Goal: Transaction & Acquisition: Purchase product/service

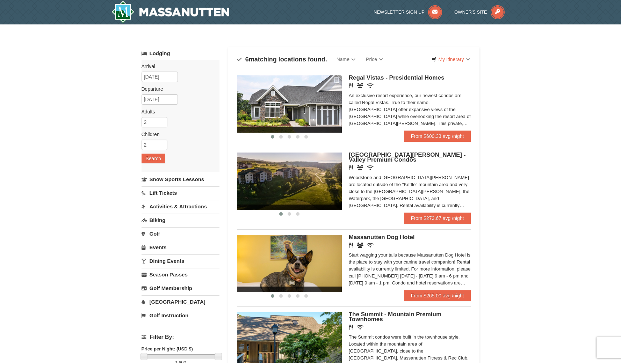
click at [156, 210] on link "Activities & Attractions" at bounding box center [180, 206] width 78 height 13
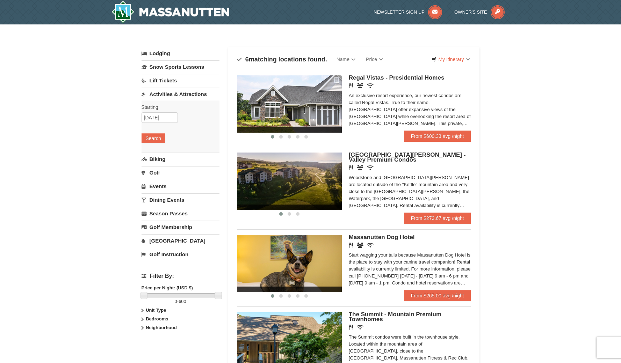
drag, startPoint x: 85, startPoint y: 172, endPoint x: 0, endPoint y: 363, distance: 209.6
click at [179, 96] on link "Activities & Attractions" at bounding box center [180, 94] width 78 height 13
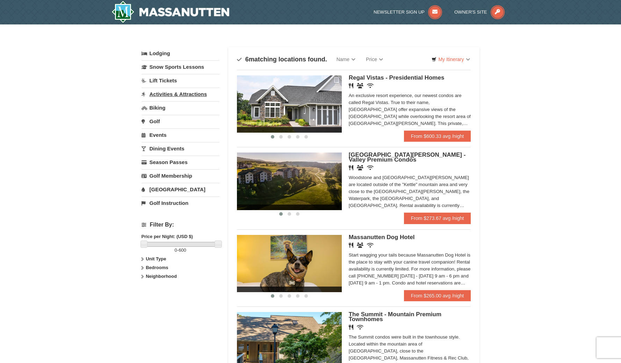
click at [179, 96] on link "Activities & Attractions" at bounding box center [180, 94] width 78 height 13
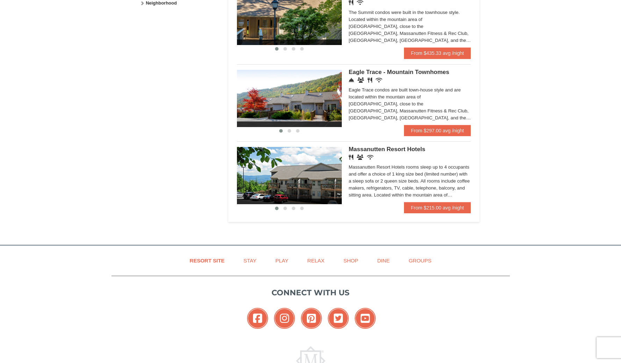
scroll to position [353, 0]
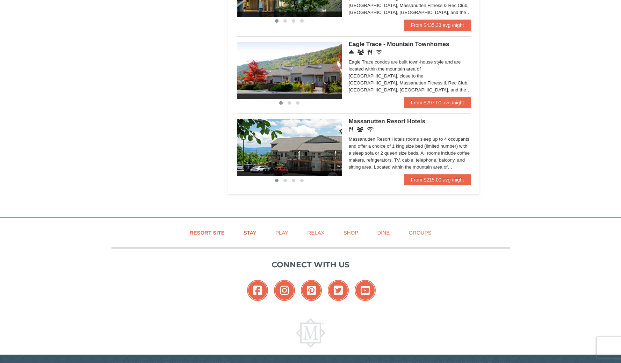
click at [250, 232] on link "Stay" at bounding box center [250, 233] width 30 height 16
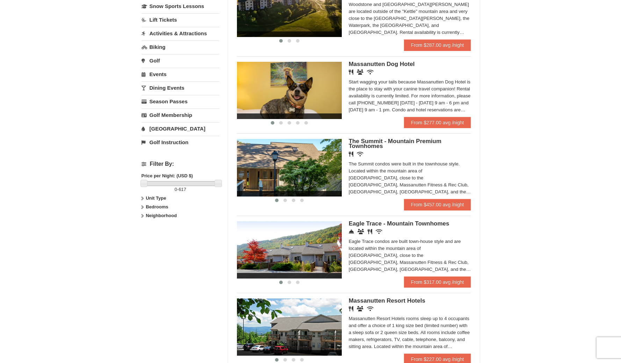
scroll to position [268, 0]
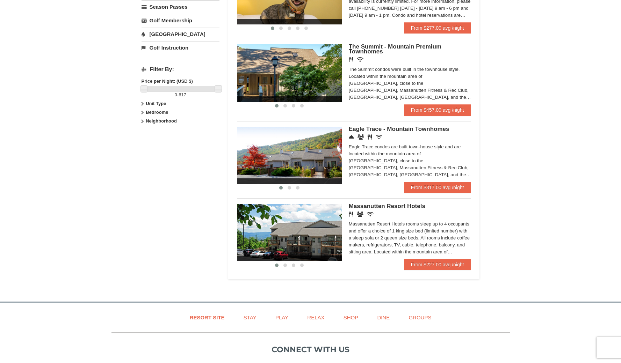
click at [395, 205] on span "Massanutten Resort Hotels" at bounding box center [387, 206] width 77 height 7
click at [256, 65] on img at bounding box center [289, 72] width 105 height 57
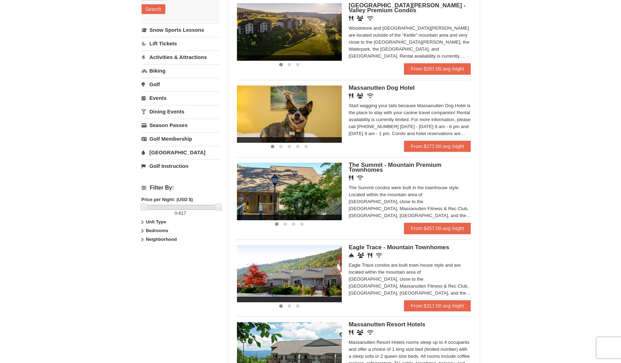
scroll to position [0, 0]
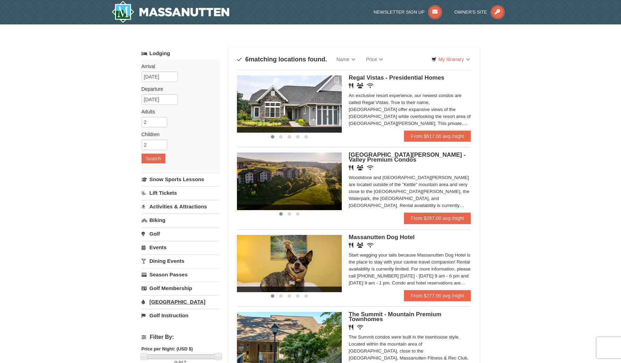
click at [162, 301] on link "[GEOGRAPHIC_DATA]" at bounding box center [180, 302] width 78 height 13
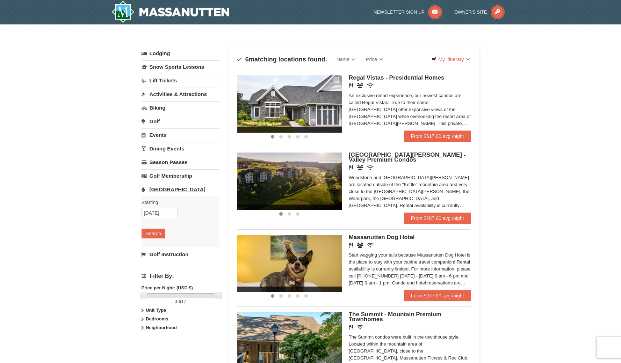
click at [165, 189] on link "[GEOGRAPHIC_DATA]" at bounding box center [180, 189] width 78 height 13
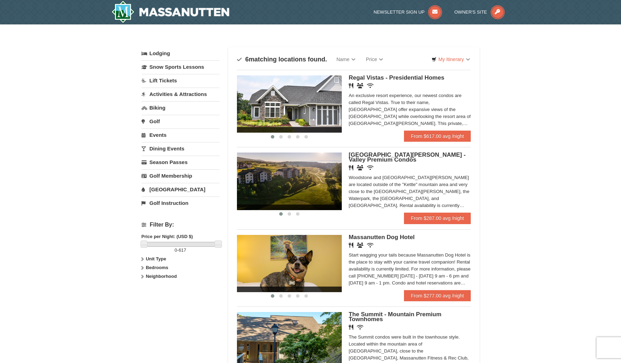
click at [29, 65] on div "× Categories Map List Filter My Itinerary Questions? 1-540-289-9441 Lodging Arr…" at bounding box center [310, 293] width 621 height 538
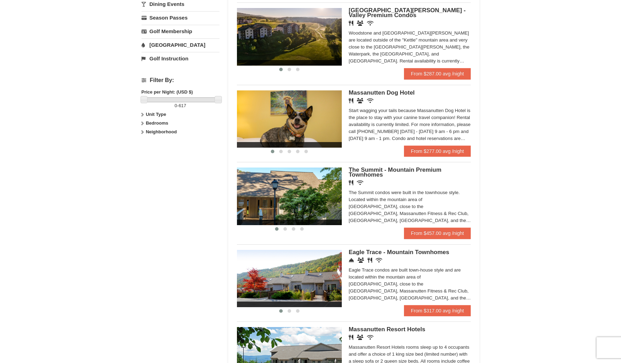
scroll to position [13, 0]
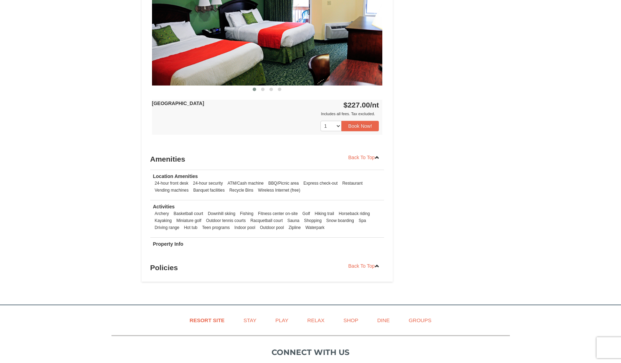
scroll to position [213, 0]
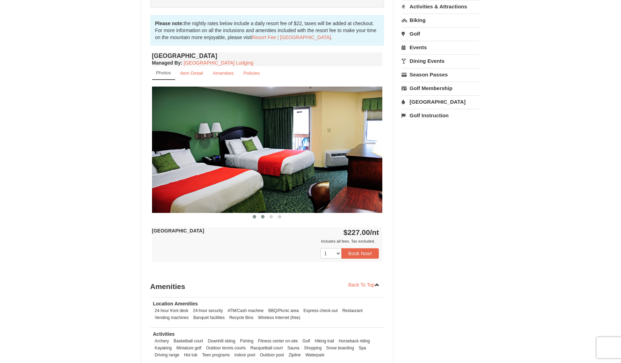
click at [262, 217] on span at bounding box center [262, 216] width 3 height 3
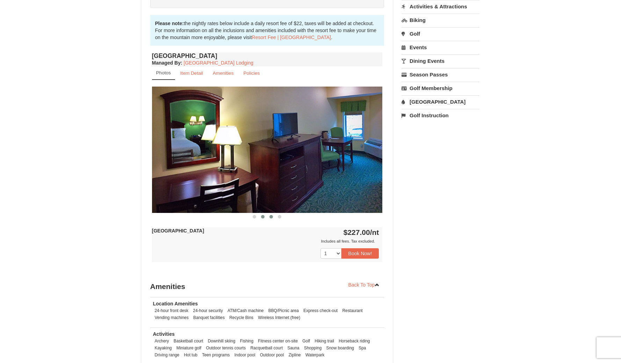
click at [272, 217] on span at bounding box center [270, 216] width 3 height 3
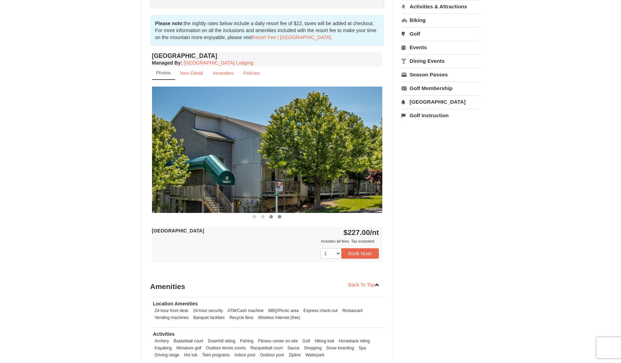
click at [281, 217] on span at bounding box center [279, 216] width 3 height 3
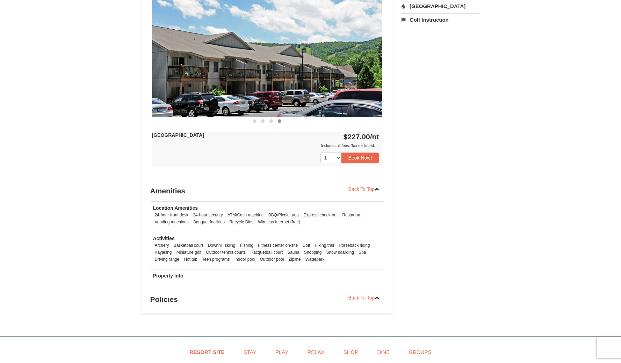
scroll to position [357, 0]
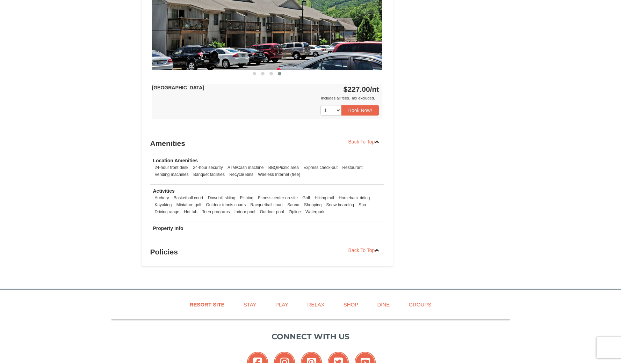
click at [170, 229] on strong "Property Info" at bounding box center [168, 229] width 30 height 6
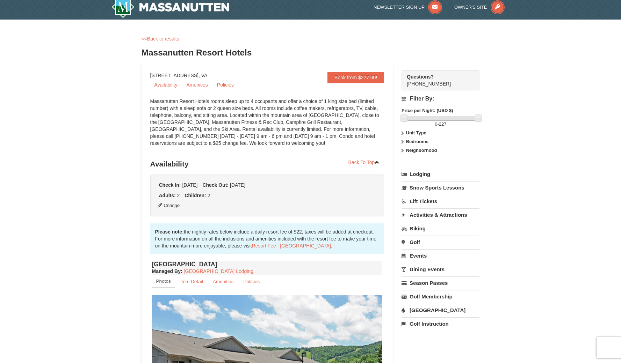
scroll to position [0, 0]
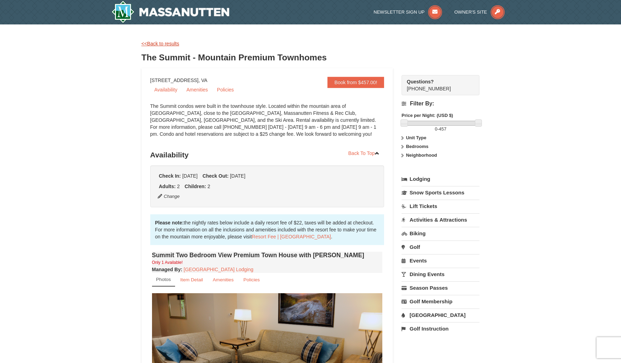
click at [154, 42] on link "<<Back to results" at bounding box center [160, 44] width 38 height 6
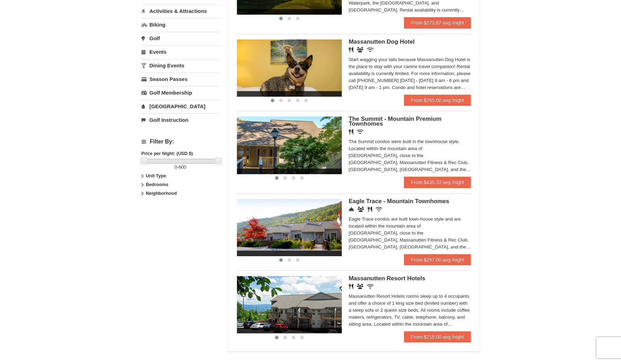
scroll to position [210, 0]
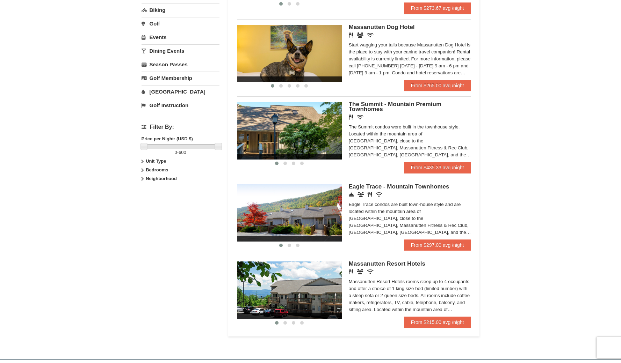
click at [293, 136] on img at bounding box center [289, 130] width 105 height 57
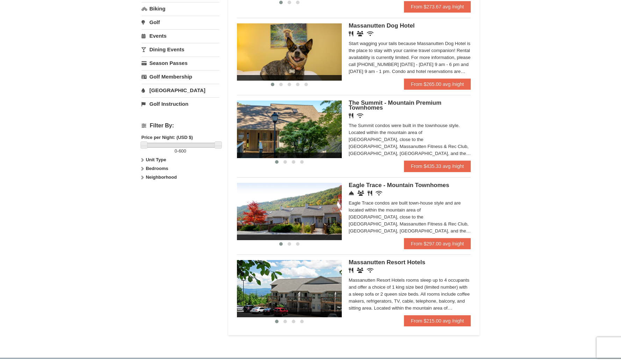
scroll to position [176, 0]
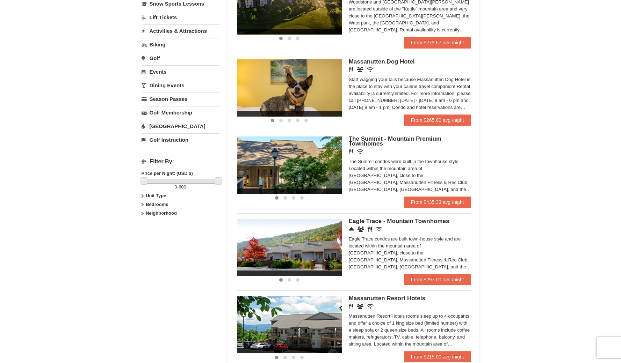
click at [293, 245] on img at bounding box center [289, 247] width 105 height 57
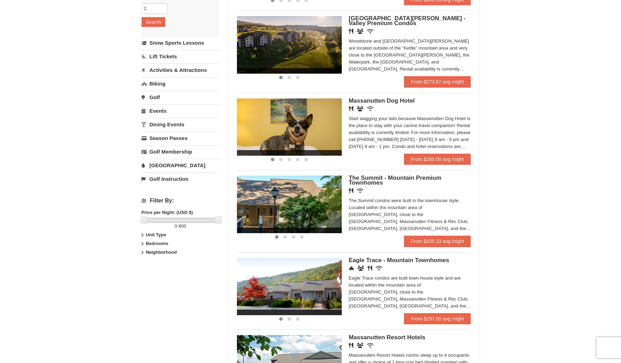
scroll to position [82, 0]
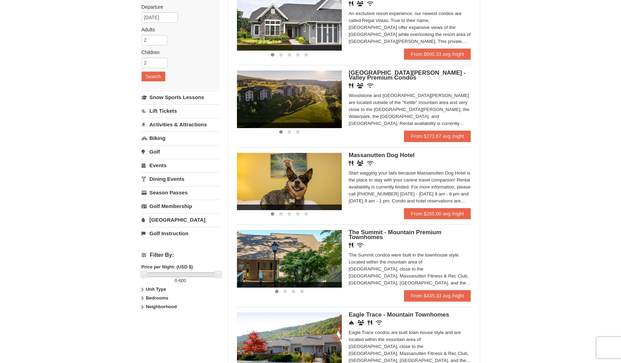
click at [300, 95] on img at bounding box center [289, 99] width 105 height 57
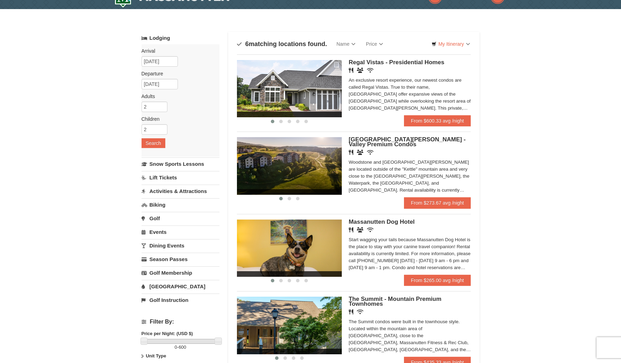
scroll to position [0, 0]
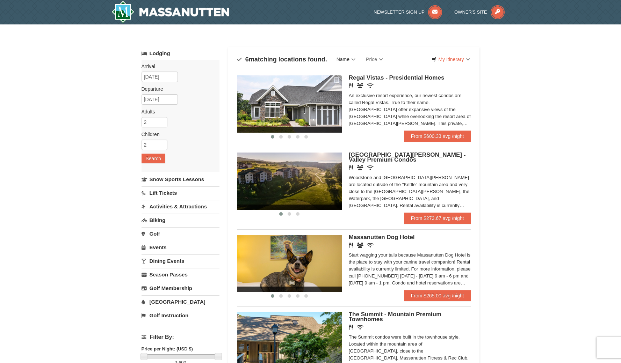
click at [348, 64] on link "Name" at bounding box center [345, 59] width 29 height 14
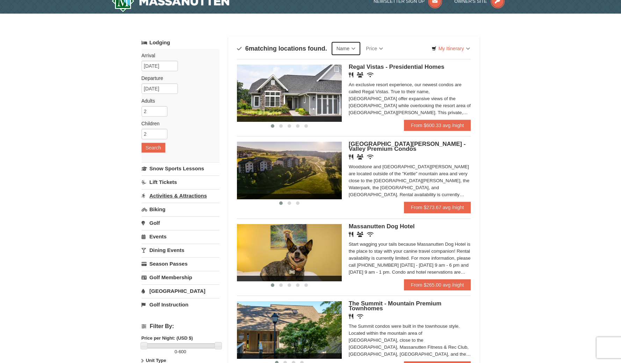
scroll to position [16, 0]
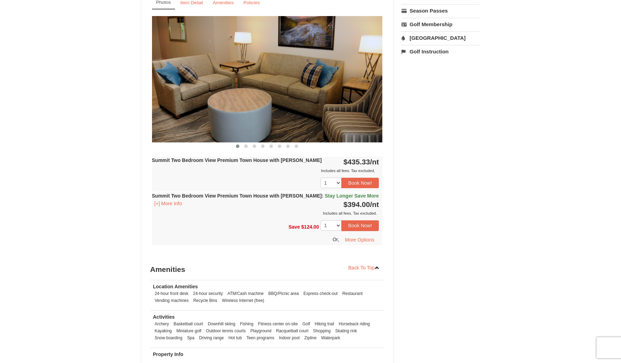
scroll to position [230, 0]
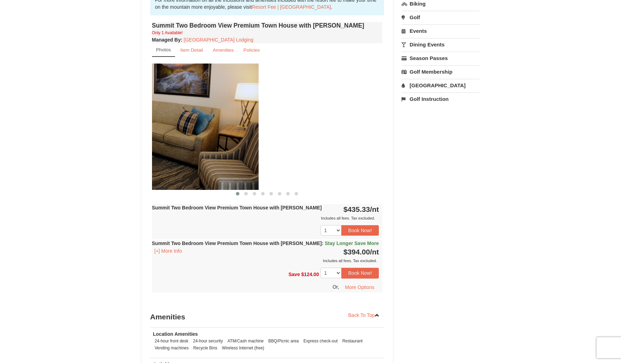
drag, startPoint x: 364, startPoint y: 145, endPoint x: 192, endPoint y: 155, distance: 172.2
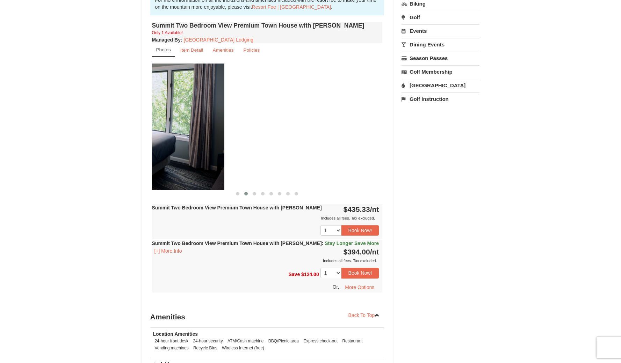
drag, startPoint x: 364, startPoint y: 108, endPoint x: 141, endPoint y: 145, distance: 226.6
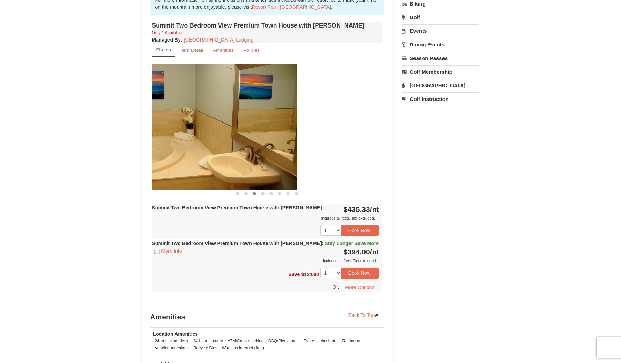
drag, startPoint x: 309, startPoint y: 117, endPoint x: 160, endPoint y: 144, distance: 151.5
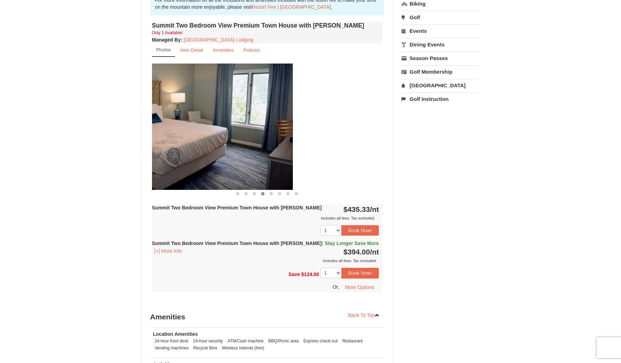
drag, startPoint x: 339, startPoint y: 116, endPoint x: 158, endPoint y: 153, distance: 184.4
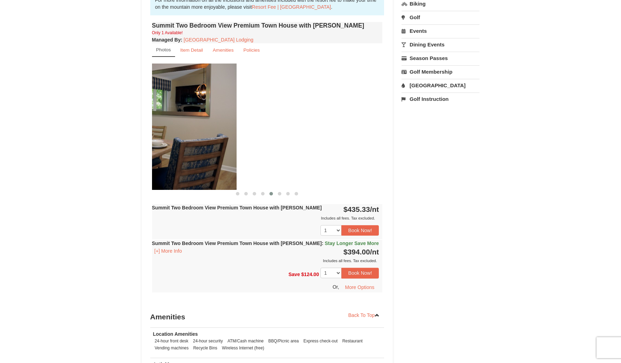
drag, startPoint x: 322, startPoint y: 117, endPoint x: 182, endPoint y: 151, distance: 144.1
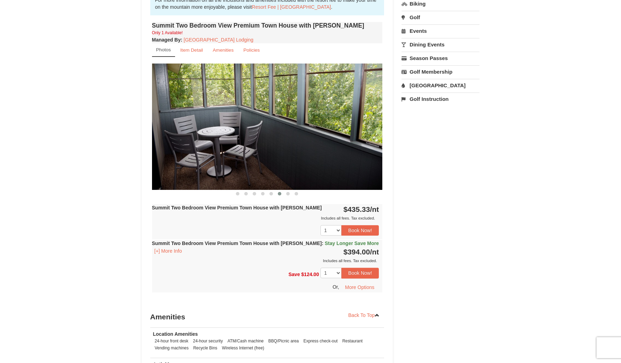
drag, startPoint x: 391, startPoint y: 121, endPoint x: 374, endPoint y: 124, distance: 17.3
click at [391, 121] on div "Book from $394! 1822 Resort Drive, Massanutten, VA Availability Amenities Polic…" at bounding box center [267, 139] width 252 height 602
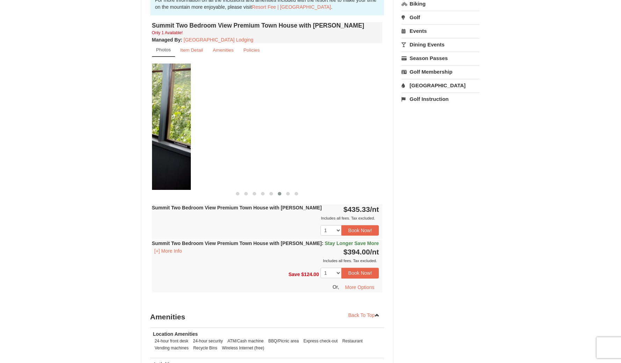
drag, startPoint x: 362, startPoint y: 126, endPoint x: 170, endPoint y: 150, distance: 193.3
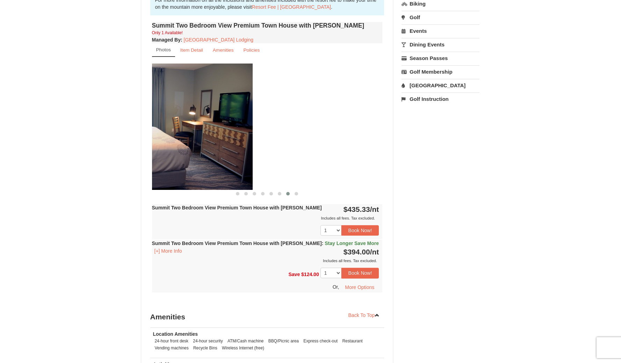
drag, startPoint x: 314, startPoint y: 122, endPoint x: 194, endPoint y: 146, distance: 121.9
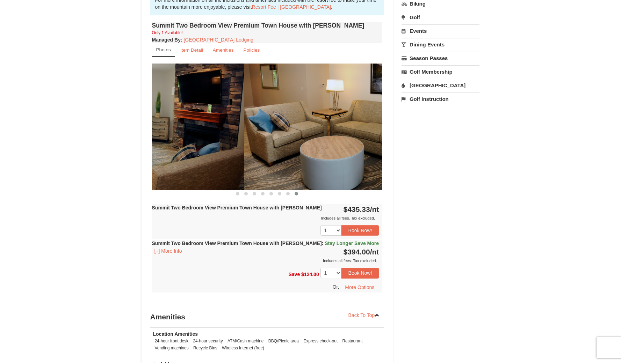
drag, startPoint x: 328, startPoint y: 126, endPoint x: 177, endPoint y: 143, distance: 151.5
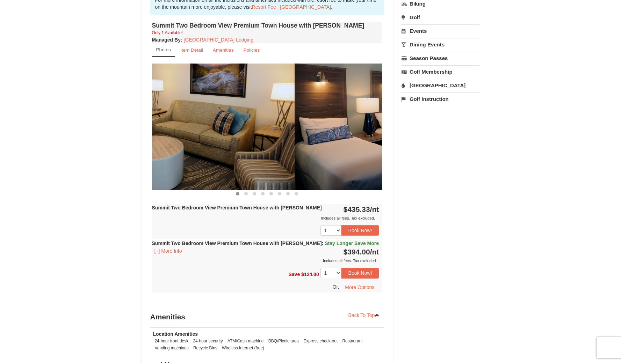
drag, startPoint x: 290, startPoint y: 125, endPoint x: 236, endPoint y: 129, distance: 54.3
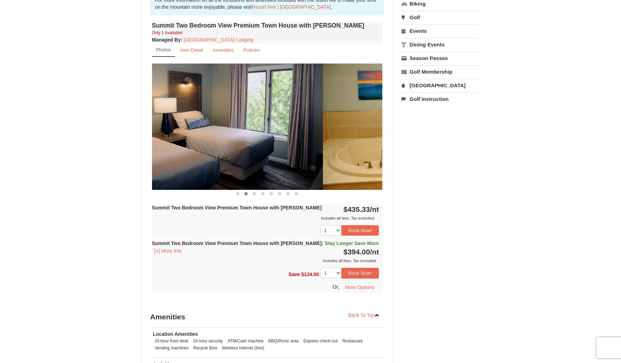
drag, startPoint x: 357, startPoint y: 110, endPoint x: 264, endPoint y: 123, distance: 93.7
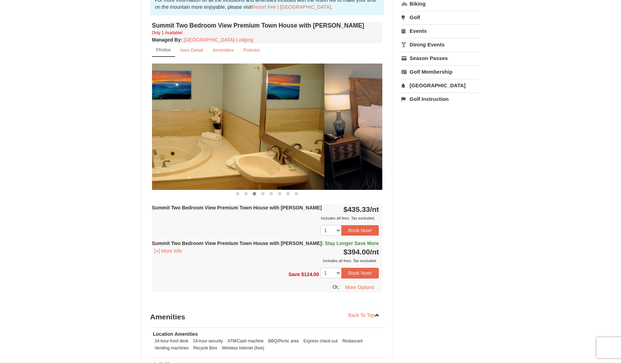
drag, startPoint x: 322, startPoint y: 109, endPoint x: 250, endPoint y: 122, distance: 73.9
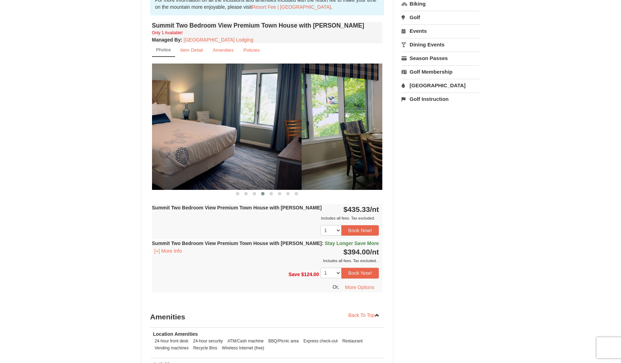
drag, startPoint x: 331, startPoint y: 117, endPoint x: 243, endPoint y: 129, distance: 88.5
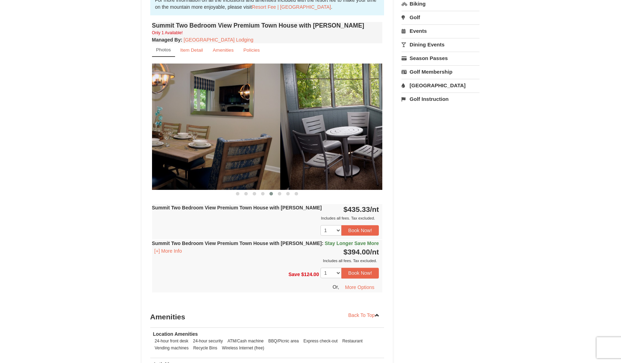
drag, startPoint x: 333, startPoint y: 116, endPoint x: 229, endPoint y: 129, distance: 105.0
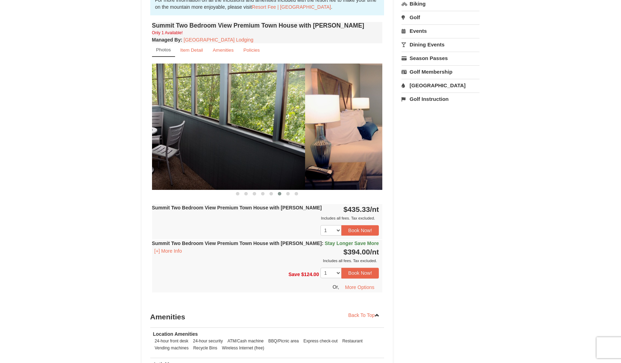
drag, startPoint x: 290, startPoint y: 121, endPoint x: 217, endPoint y: 131, distance: 73.1
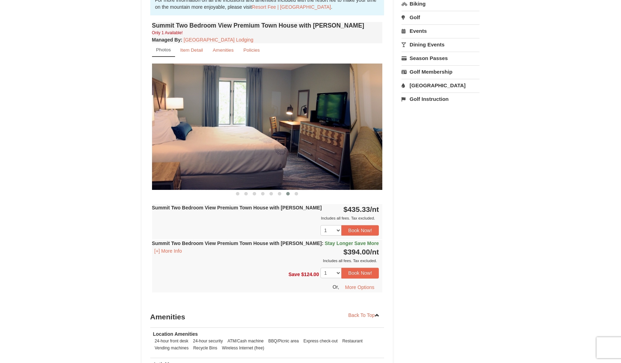
drag, startPoint x: 301, startPoint y: 120, endPoint x: 198, endPoint y: 128, distance: 102.7
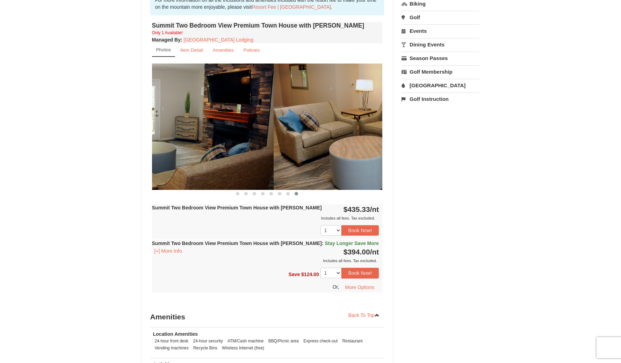
drag, startPoint x: 327, startPoint y: 121, endPoint x: 224, endPoint y: 125, distance: 103.5
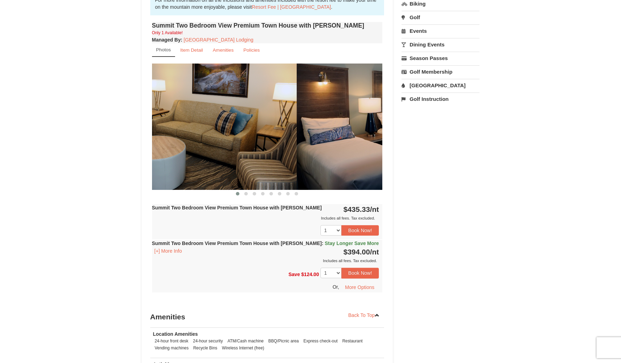
drag, startPoint x: 305, startPoint y: 119, endPoint x: 223, endPoint y: 121, distance: 81.8
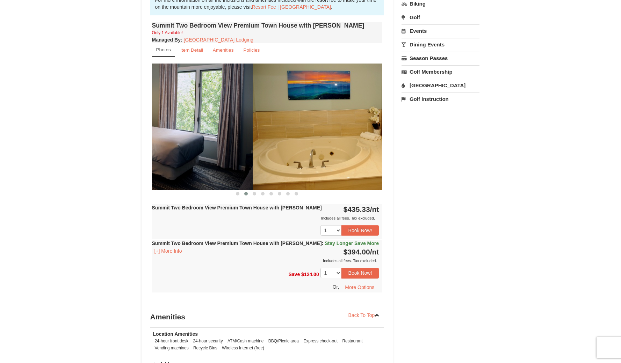
drag, startPoint x: 328, startPoint y: 116, endPoint x: 203, endPoint y: 119, distance: 125.5
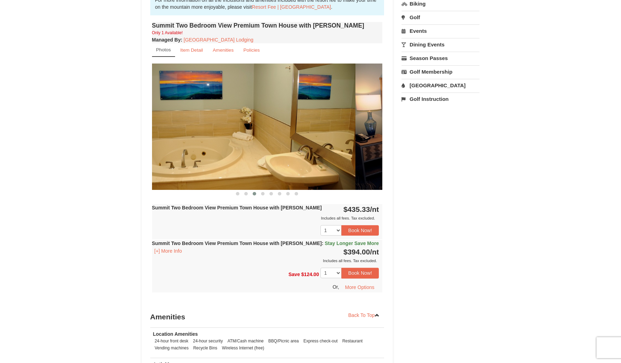
drag, startPoint x: 253, startPoint y: 117, endPoint x: 202, endPoint y: 123, distance: 51.4
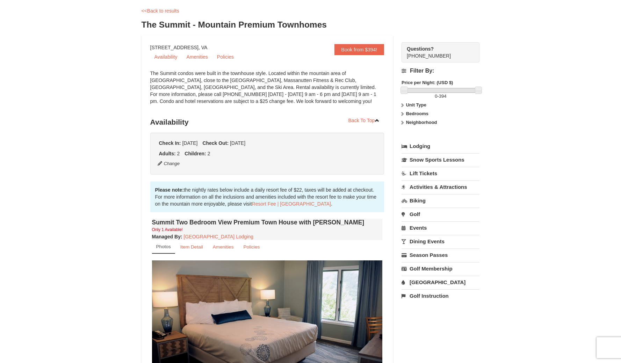
scroll to position [0, 0]
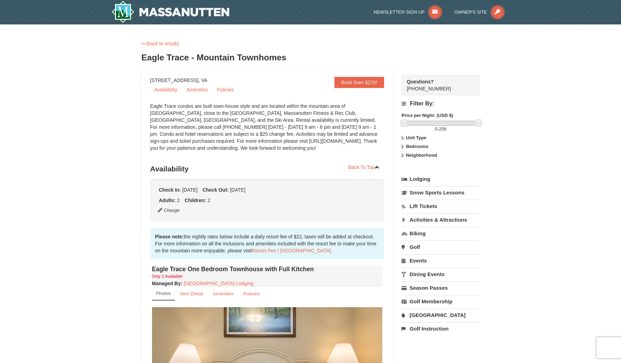
scroll to position [213, 0]
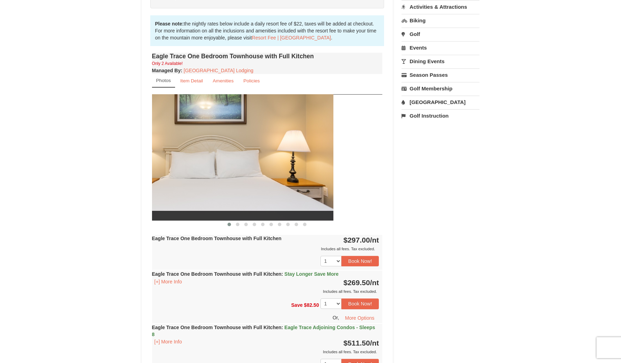
drag, startPoint x: 331, startPoint y: 192, endPoint x: 197, endPoint y: 221, distance: 137.3
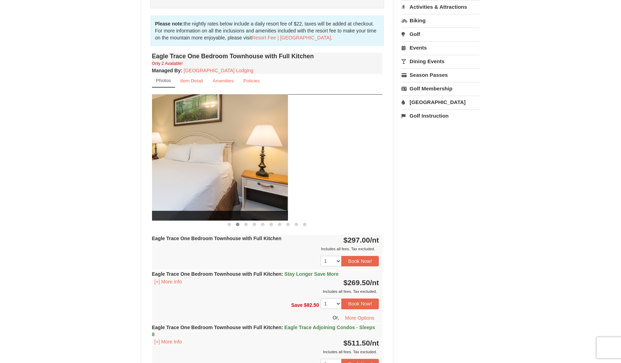
drag, startPoint x: 322, startPoint y: 198, endPoint x: 190, endPoint y: 213, distance: 132.2
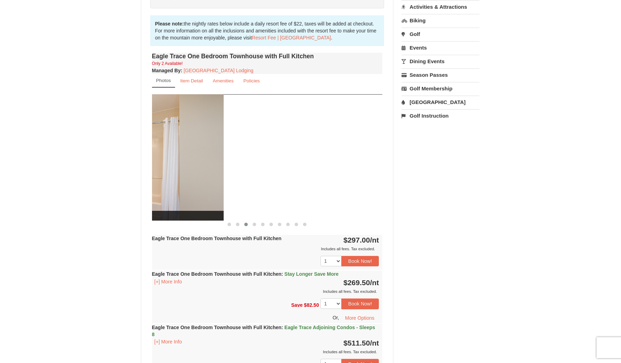
drag, startPoint x: 341, startPoint y: 185, endPoint x: 198, endPoint y: 208, distance: 144.6
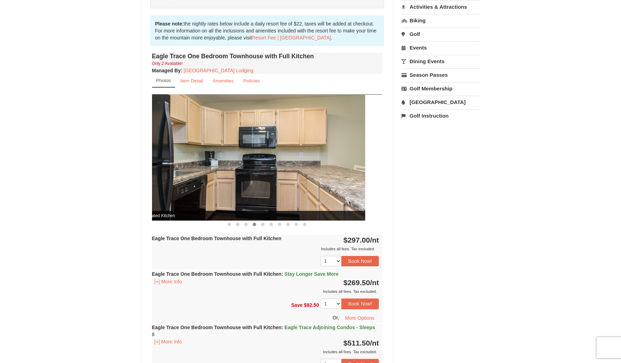
drag, startPoint x: 313, startPoint y: 180, endPoint x: 204, endPoint y: 201, distance: 110.9
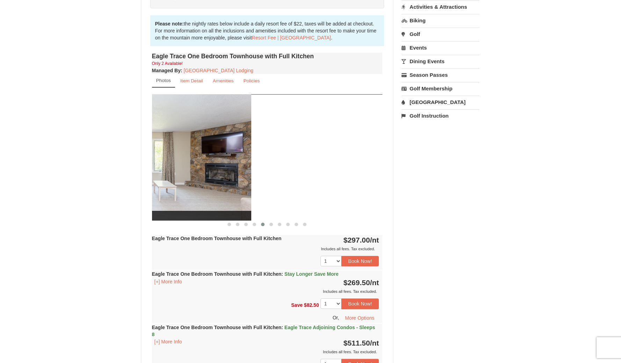
drag, startPoint x: 330, startPoint y: 170, endPoint x: 184, endPoint y: 200, distance: 149.2
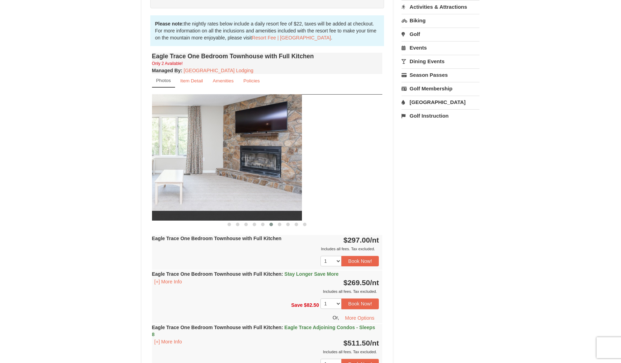
drag, startPoint x: 293, startPoint y: 175, endPoint x: 205, endPoint y: 187, distance: 88.9
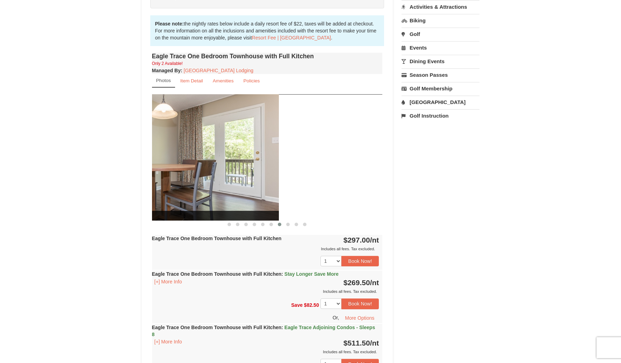
drag, startPoint x: 327, startPoint y: 170, endPoint x: 223, endPoint y: 189, distance: 105.5
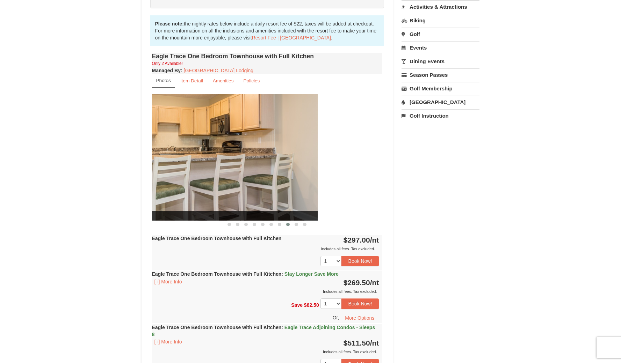
drag, startPoint x: 313, startPoint y: 167, endPoint x: 239, endPoint y: 176, distance: 75.1
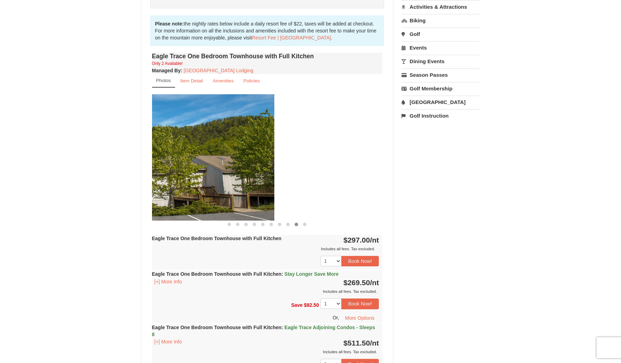
drag, startPoint x: 343, startPoint y: 164, endPoint x: 235, endPoint y: 170, distance: 107.8
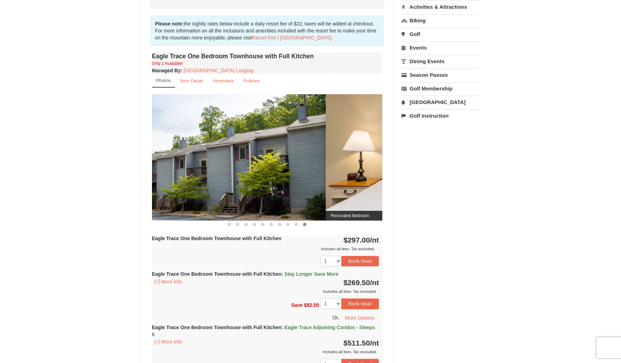
drag, startPoint x: 304, startPoint y: 154, endPoint x: 203, endPoint y: 171, distance: 102.0
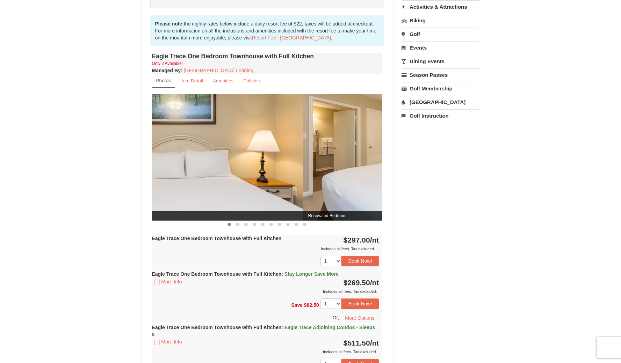
drag, startPoint x: 302, startPoint y: 161, endPoint x: 206, endPoint y: 172, distance: 96.3
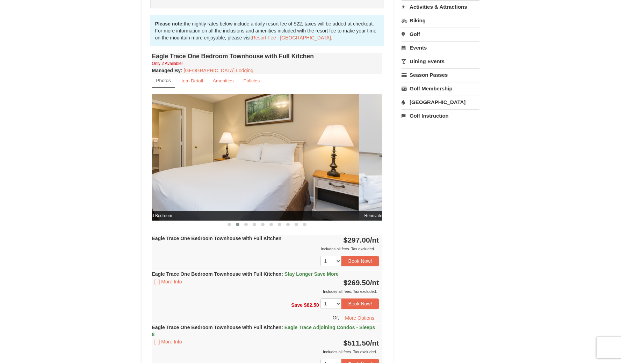
drag, startPoint x: 275, startPoint y: 164, endPoint x: 195, endPoint y: 178, distance: 80.6
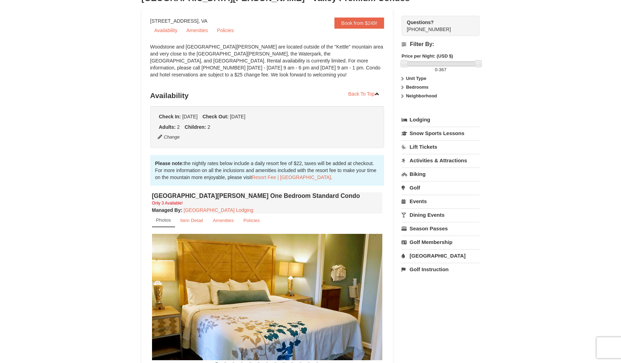
scroll to position [204, 0]
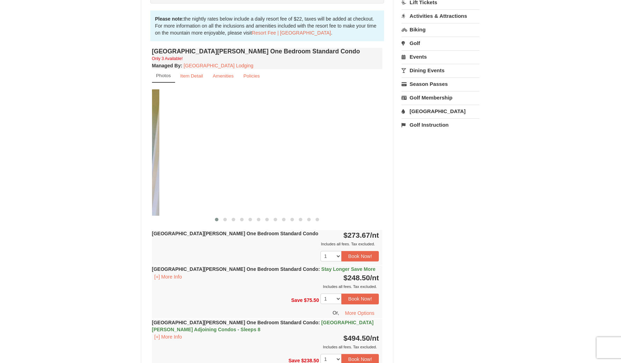
drag, startPoint x: 325, startPoint y: 181, endPoint x: 120, endPoint y: 199, distance: 205.2
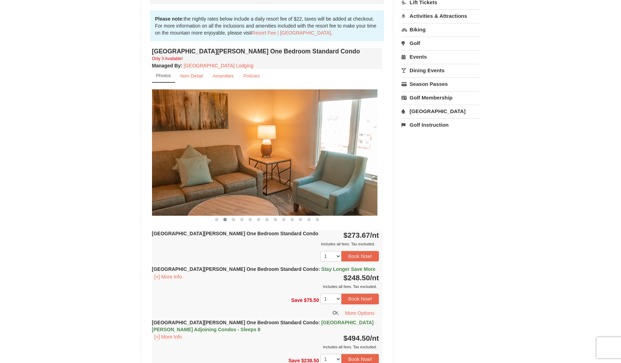
drag, startPoint x: 343, startPoint y: 165, endPoint x: 183, endPoint y: 180, distance: 160.4
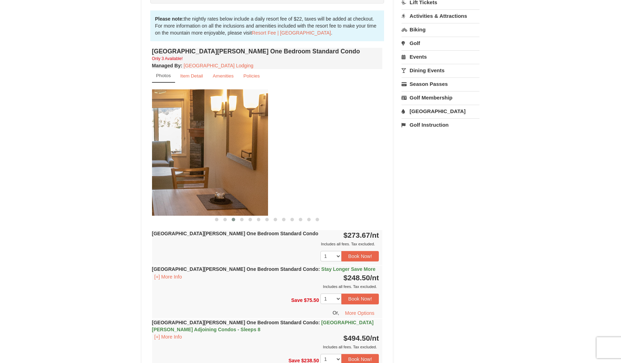
drag, startPoint x: 291, startPoint y: 161, endPoint x: 177, endPoint y: 176, distance: 115.5
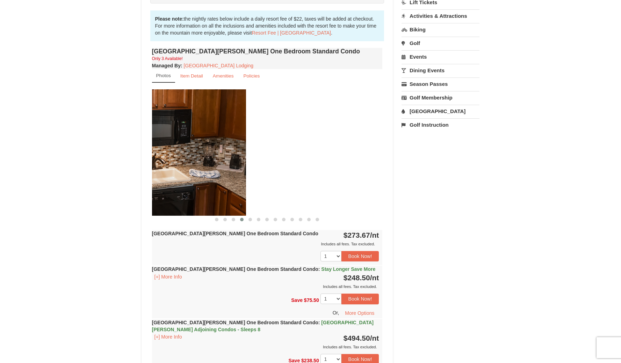
drag, startPoint x: 318, startPoint y: 152, endPoint x: 181, endPoint y: 163, distance: 137.4
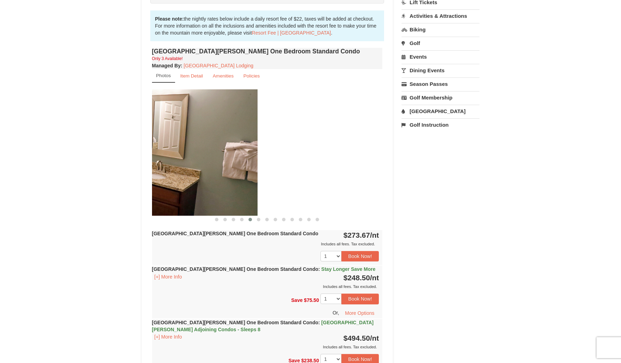
drag, startPoint x: 253, startPoint y: 149, endPoint x: 191, endPoint y: 150, distance: 61.8
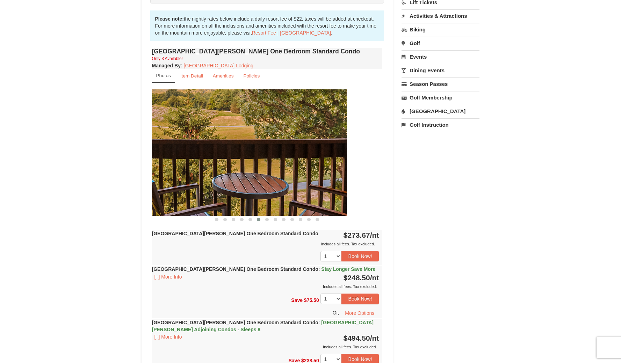
drag, startPoint x: 281, startPoint y: 145, endPoint x: 205, endPoint y: 147, distance: 76.2
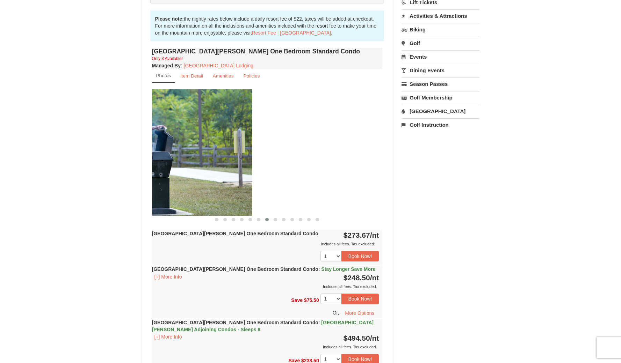
drag, startPoint x: 359, startPoint y: 132, endPoint x: 202, endPoint y: 143, distance: 158.3
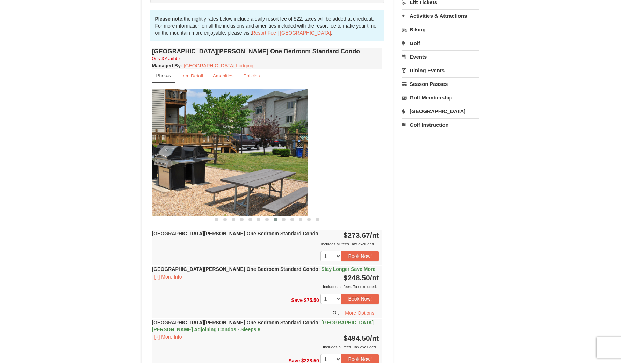
drag, startPoint x: 340, startPoint y: 125, endPoint x: 215, endPoint y: 133, distance: 125.7
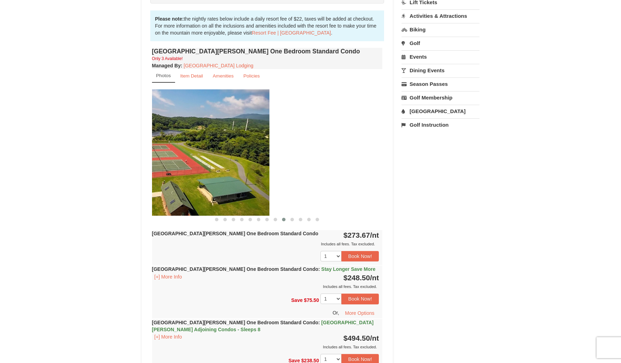
drag, startPoint x: 348, startPoint y: 118, endPoint x: 221, endPoint y: 131, distance: 127.8
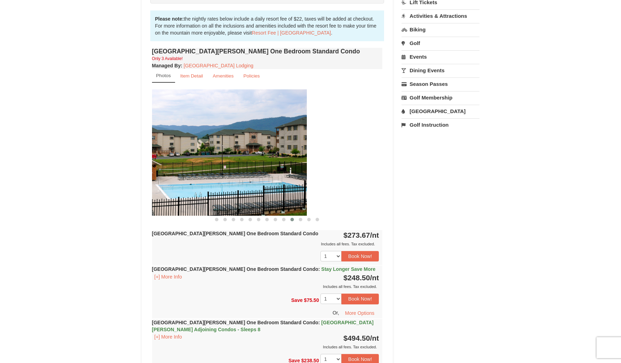
drag, startPoint x: 347, startPoint y: 116, endPoint x: 224, endPoint y: 131, distance: 124.2
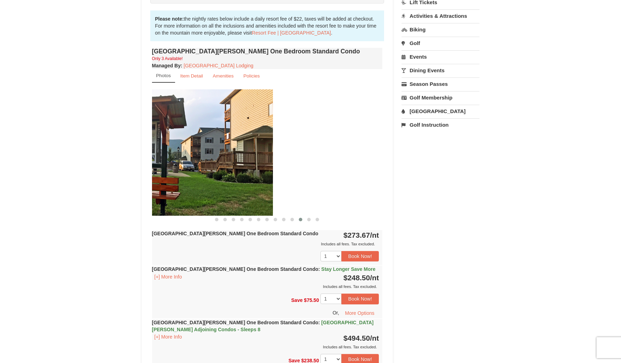
drag, startPoint x: 333, startPoint y: 119, endPoint x: 234, endPoint y: 129, distance: 100.1
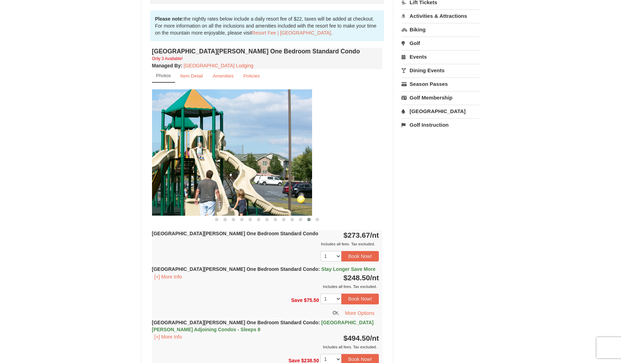
drag, startPoint x: 327, startPoint y: 116, endPoint x: 228, endPoint y: 127, distance: 99.9
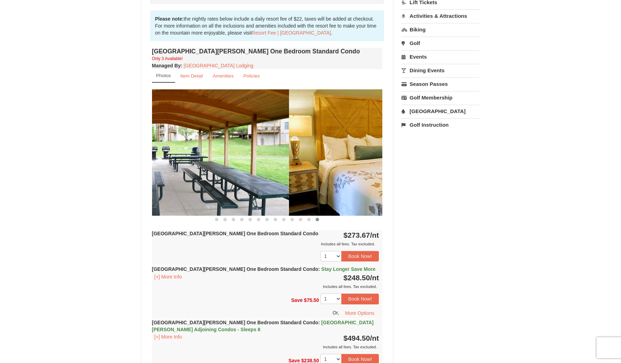
drag, startPoint x: 313, startPoint y: 117, endPoint x: 228, endPoint y: 124, distance: 85.9
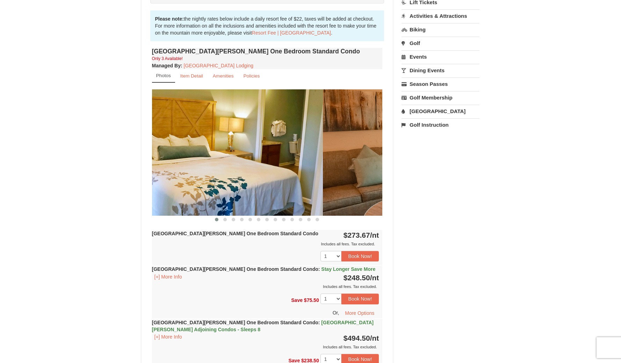
drag, startPoint x: 330, startPoint y: 118, endPoint x: 228, endPoint y: 130, distance: 103.0
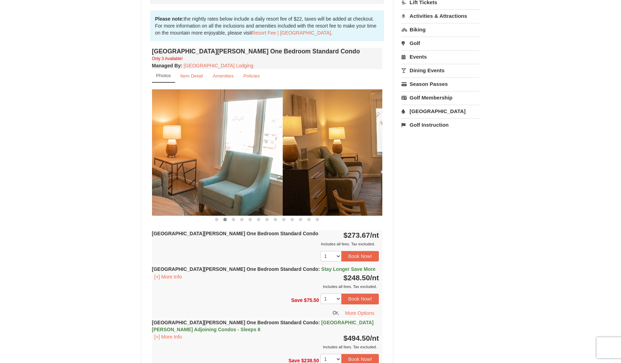
drag, startPoint x: 322, startPoint y: 124, endPoint x: 211, endPoint y: 130, distance: 110.9
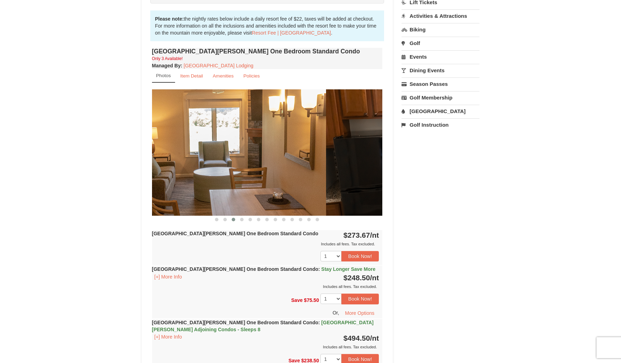
drag, startPoint x: 327, startPoint y: 123, endPoint x: 234, endPoint y: 130, distance: 93.2
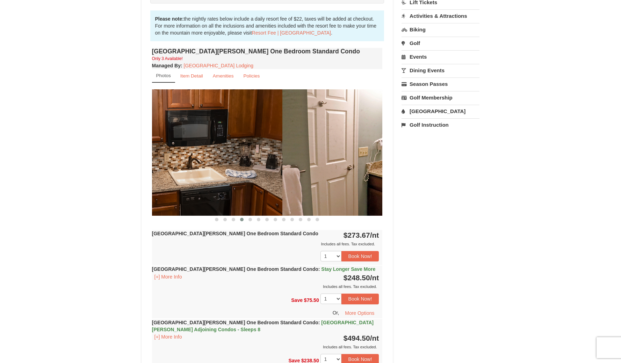
drag, startPoint x: 332, startPoint y: 124, endPoint x: 241, endPoint y: 125, distance: 90.1
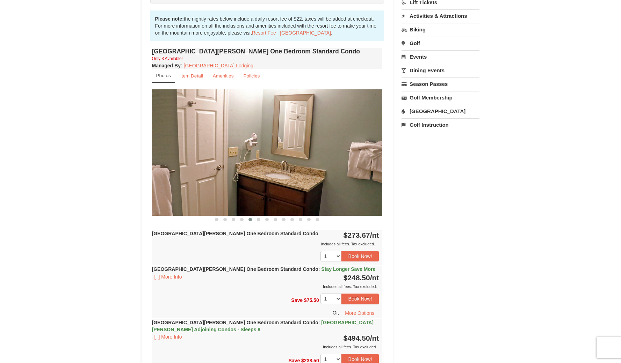
drag, startPoint x: 393, startPoint y: 121, endPoint x: 263, endPoint y: 122, distance: 129.3
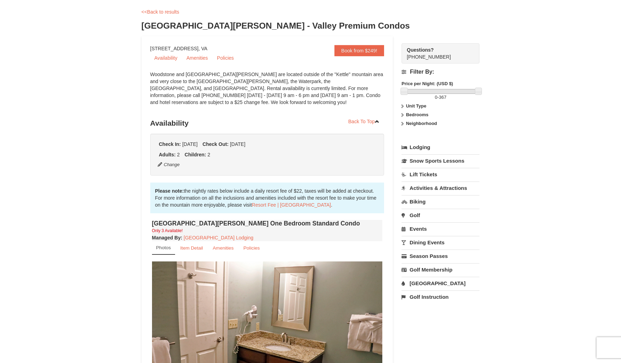
scroll to position [0, 0]
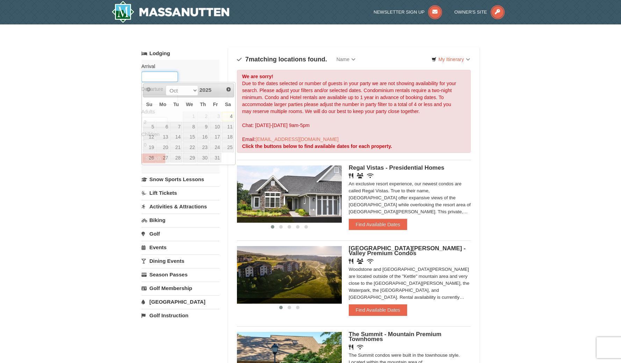
click at [158, 79] on input "text" at bounding box center [159, 77] width 36 height 10
click at [165, 138] on link "13" at bounding box center [162, 137] width 13 height 10
type input "[DATE]"
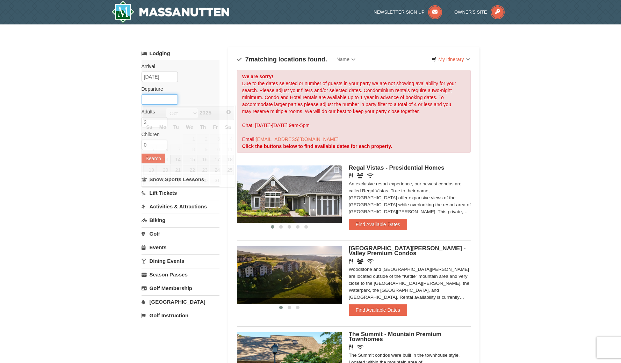
click at [169, 101] on input "text" at bounding box center [159, 99] width 36 height 10
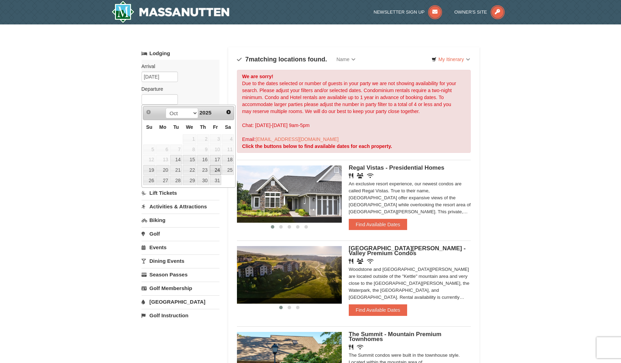
click at [219, 168] on link "24" at bounding box center [216, 170] width 12 height 10
type input "[DATE]"
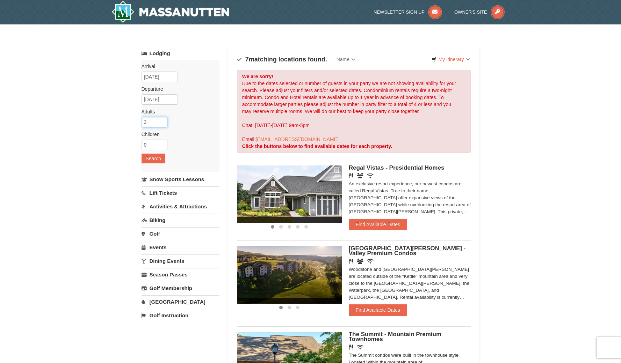
click at [162, 121] on input "3" at bounding box center [154, 122] width 26 height 10
click at [161, 125] on input "2" at bounding box center [154, 122] width 26 height 10
type input "1"
click at [161, 125] on input "1" at bounding box center [154, 122] width 26 height 10
click at [158, 158] on button "Search" at bounding box center [153, 159] width 24 height 10
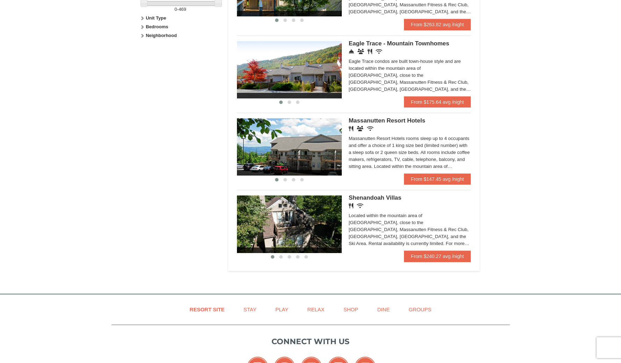
scroll to position [354, 0]
click at [377, 197] on span "Shenandoah Villas" at bounding box center [375, 197] width 53 height 7
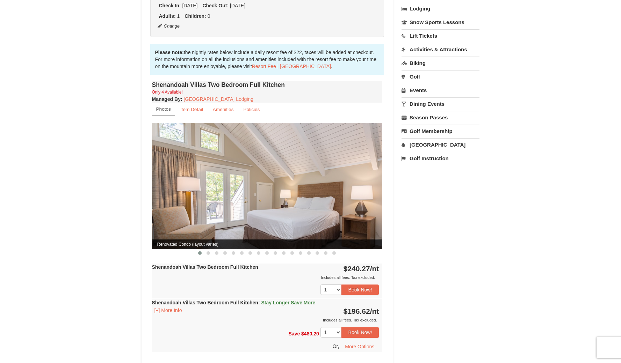
scroll to position [173, 0]
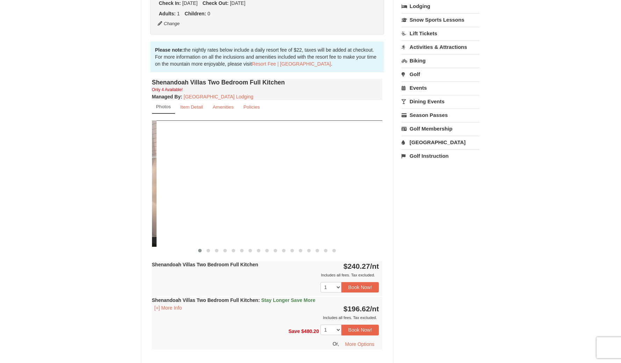
drag, startPoint x: 332, startPoint y: 205, endPoint x: 60, endPoint y: 256, distance: 276.3
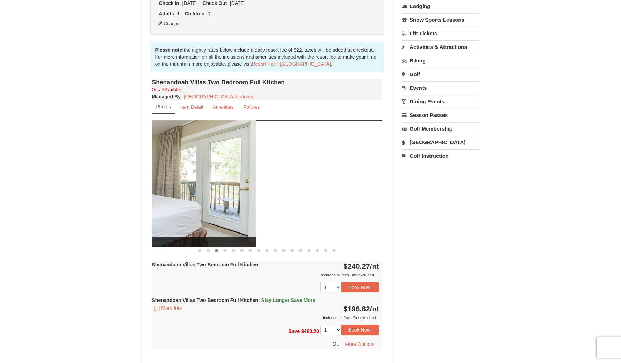
drag, startPoint x: 269, startPoint y: 190, endPoint x: 65, endPoint y: 207, distance: 205.1
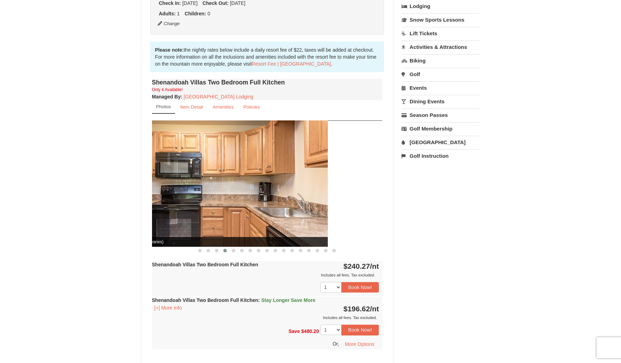
drag, startPoint x: 288, startPoint y: 196, endPoint x: 226, endPoint y: 204, distance: 62.4
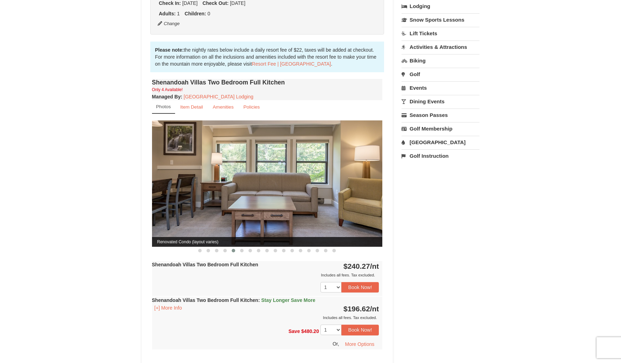
drag, startPoint x: 308, startPoint y: 192, endPoint x: 234, endPoint y: 208, distance: 75.6
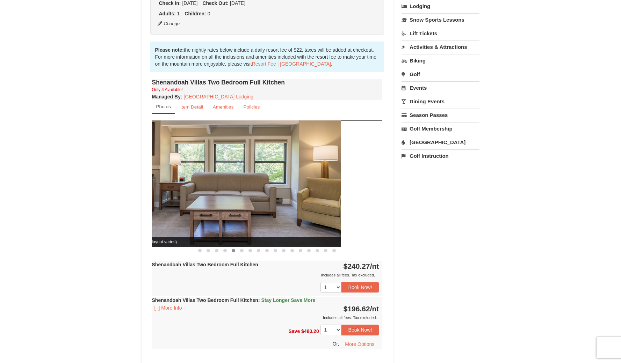
drag, startPoint x: 290, startPoint y: 192, endPoint x: 161, endPoint y: 208, distance: 129.5
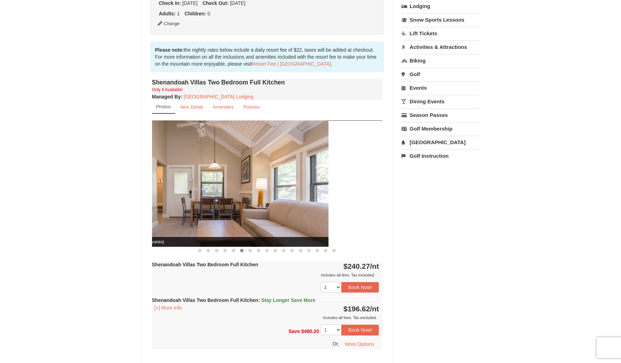
drag, startPoint x: 317, startPoint y: 186, endPoint x: 271, endPoint y: 194, distance: 46.8
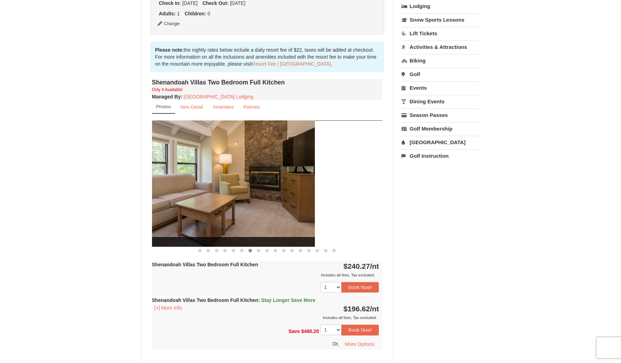
drag, startPoint x: 292, startPoint y: 185, endPoint x: 172, endPoint y: 191, distance: 120.7
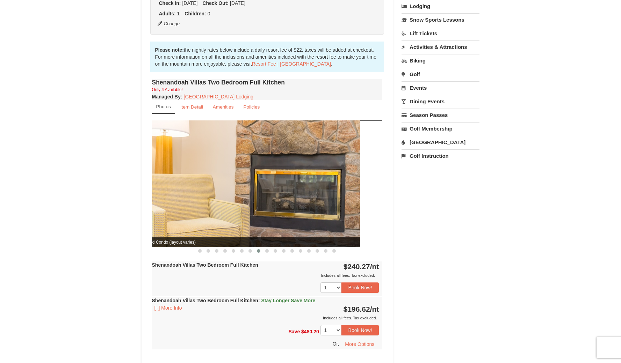
drag, startPoint x: 314, startPoint y: 183, endPoint x: 199, endPoint y: 201, distance: 116.4
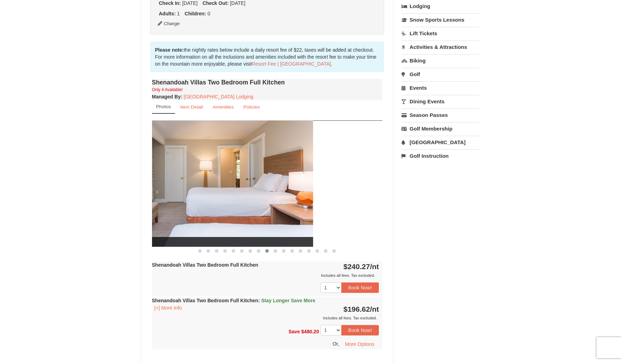
drag, startPoint x: 308, startPoint y: 185, endPoint x: 203, endPoint y: 203, distance: 106.1
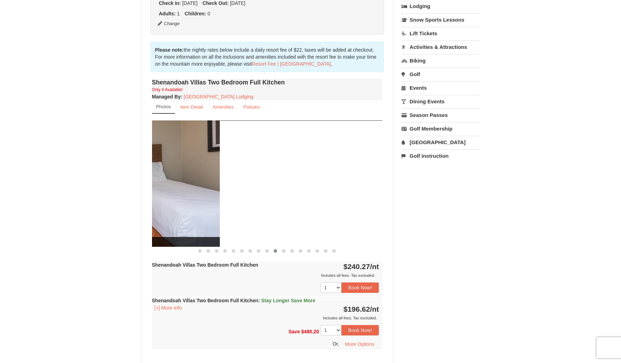
drag, startPoint x: 318, startPoint y: 184, endPoint x: 168, endPoint y: 209, distance: 151.9
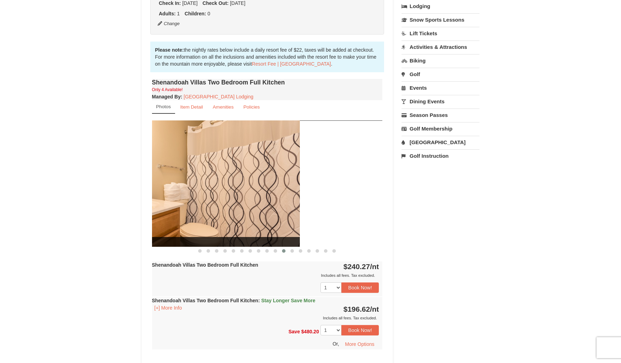
drag, startPoint x: 329, startPoint y: 187, endPoint x: 187, endPoint y: 215, distance: 145.7
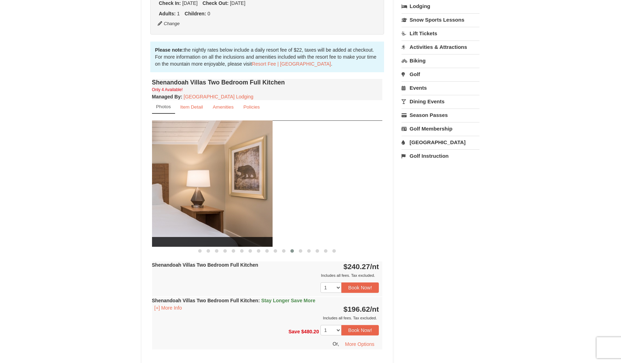
drag, startPoint x: 309, startPoint y: 192, endPoint x: 166, endPoint y: 215, distance: 145.0
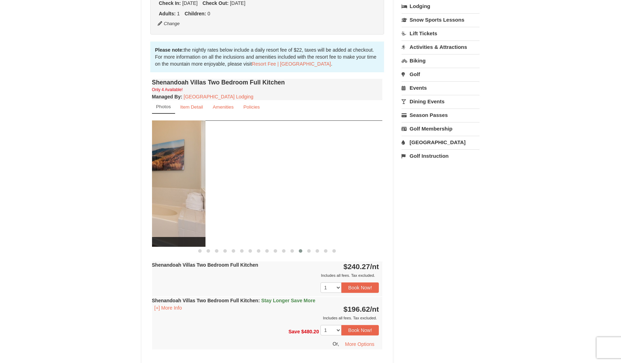
drag, startPoint x: 262, startPoint y: 196, endPoint x: 143, endPoint y: 215, distance: 121.0
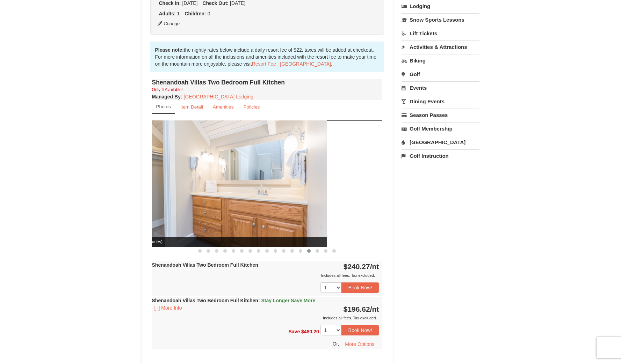
drag, startPoint x: 319, startPoint y: 192, endPoint x: 155, endPoint y: 219, distance: 166.0
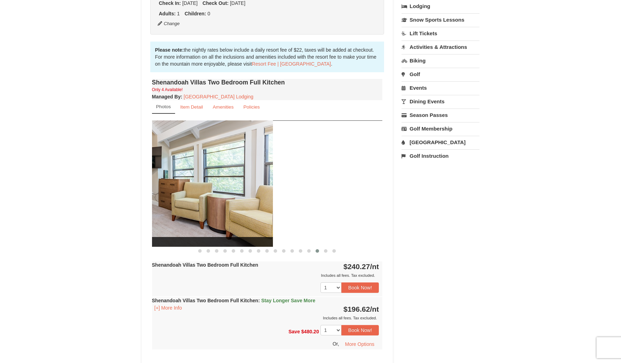
drag, startPoint x: 364, startPoint y: 190, endPoint x: 228, endPoint y: 204, distance: 136.6
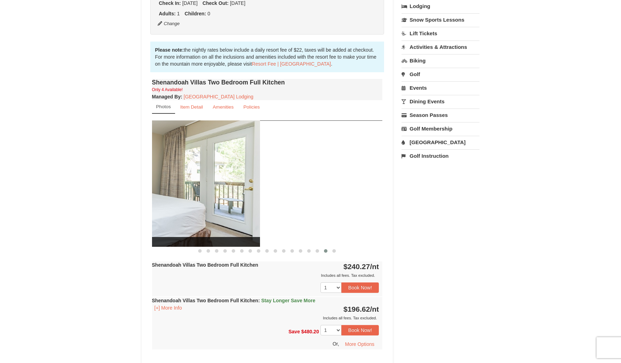
drag, startPoint x: 327, startPoint y: 183, endPoint x: 191, endPoint y: 207, distance: 138.0
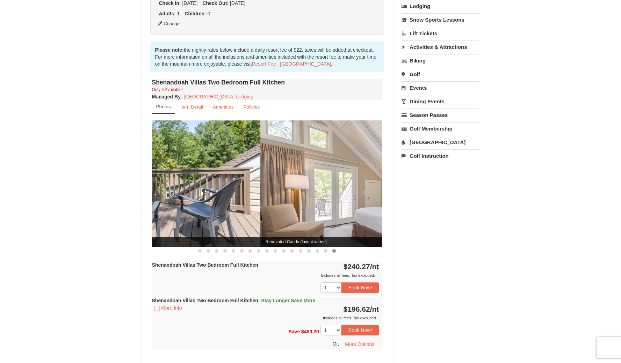
drag, startPoint x: 311, startPoint y: 185, endPoint x: 185, endPoint y: 192, distance: 126.0
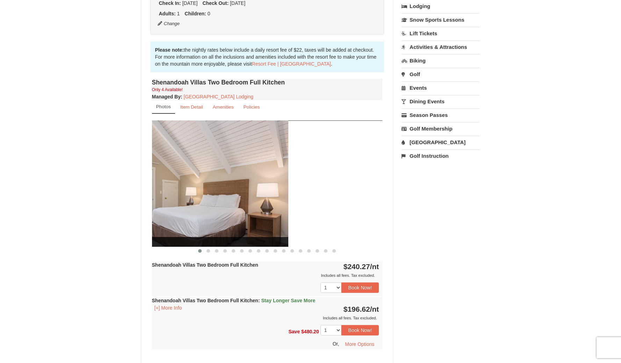
drag, startPoint x: 289, startPoint y: 184, endPoint x: 195, endPoint y: 191, distance: 94.6
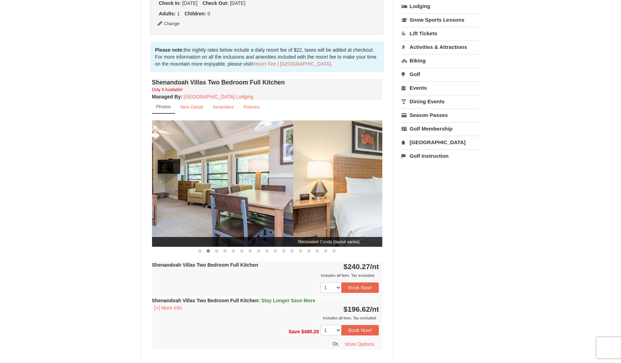
drag, startPoint x: 295, startPoint y: 183, endPoint x: 211, endPoint y: 195, distance: 85.0
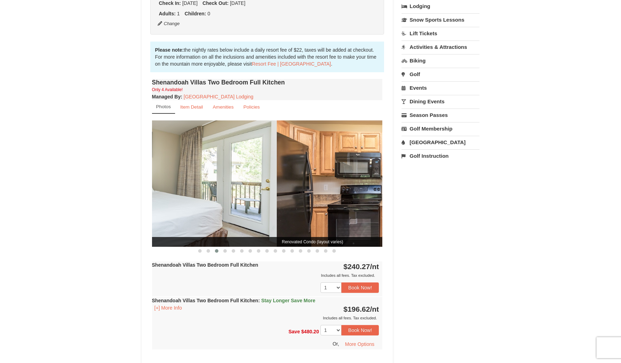
drag, startPoint x: 315, startPoint y: 184, endPoint x: 226, endPoint y: 194, distance: 90.0
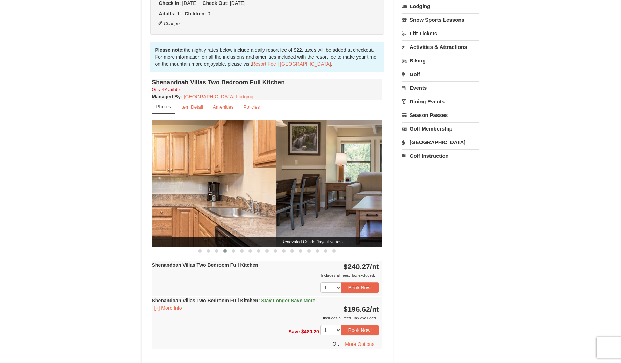
drag, startPoint x: 302, startPoint y: 191, endPoint x: 189, endPoint y: 200, distance: 113.9
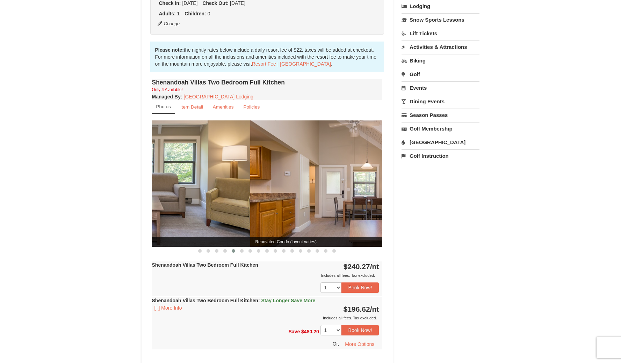
drag, startPoint x: 320, startPoint y: 186, endPoint x: 190, endPoint y: 198, distance: 130.5
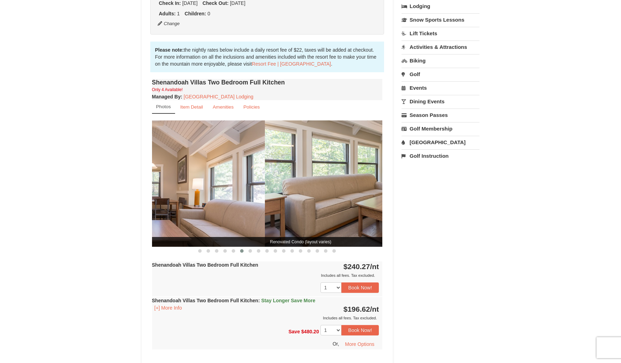
drag, startPoint x: 255, startPoint y: 186, endPoint x: 137, endPoint y: 195, distance: 118.1
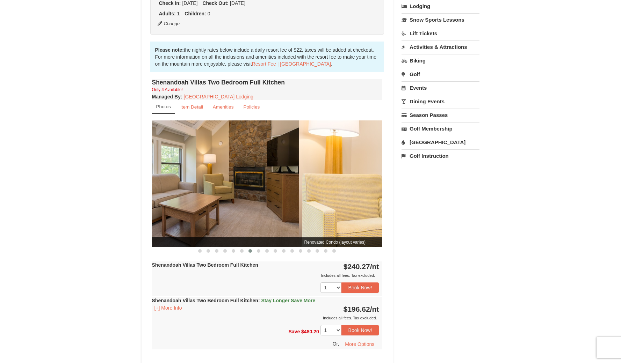
drag, startPoint x: 211, startPoint y: 185, endPoint x: 115, endPoint y: 197, distance: 96.9
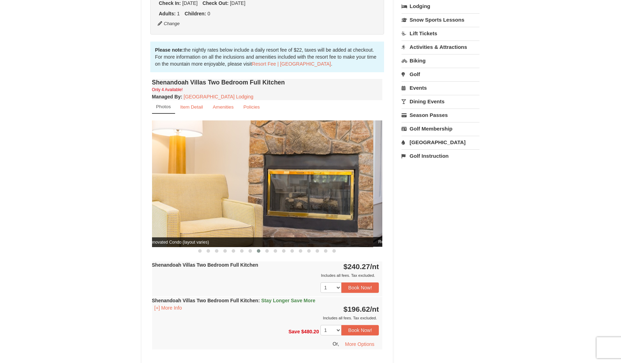
drag, startPoint x: 156, startPoint y: 191, endPoint x: 89, endPoint y: 198, distance: 67.5
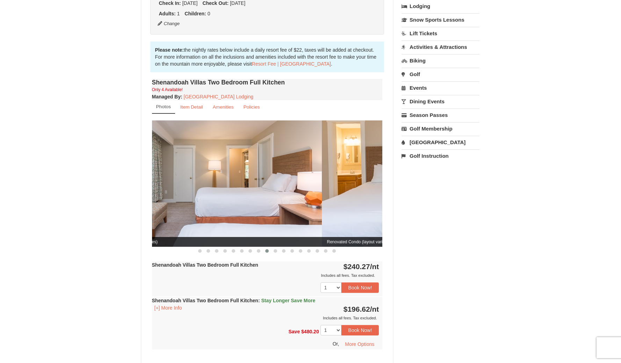
drag, startPoint x: 272, startPoint y: 179, endPoint x: 182, endPoint y: 190, distance: 90.2
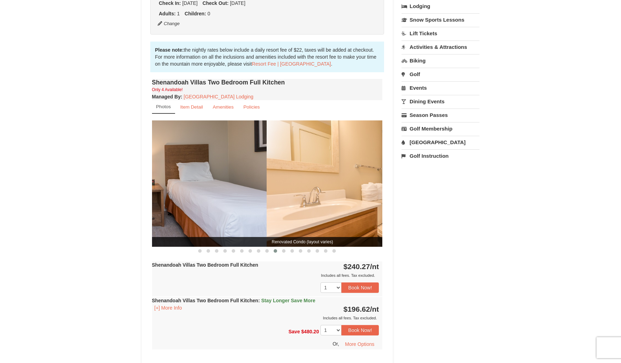
drag, startPoint x: 211, startPoint y: 183, endPoint x: 136, endPoint y: 190, distance: 75.1
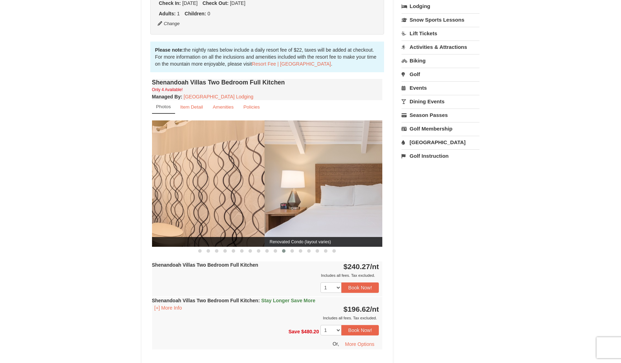
drag, startPoint x: 223, startPoint y: 178, endPoint x: 155, endPoint y: 184, distance: 68.7
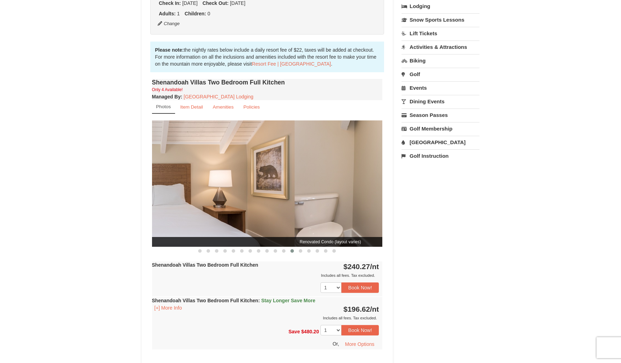
drag, startPoint x: 270, startPoint y: 173, endPoint x: 210, endPoint y: 177, distance: 60.6
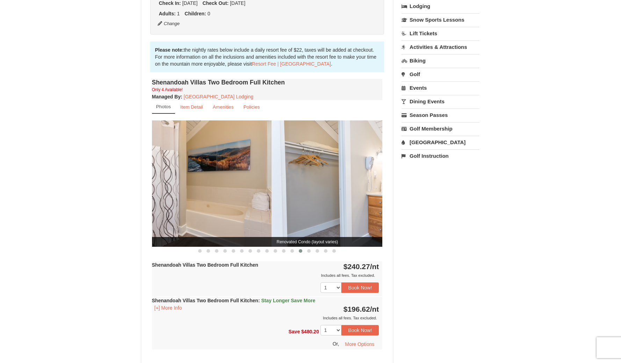
drag, startPoint x: 272, startPoint y: 178, endPoint x: 180, endPoint y: 189, distance: 92.6
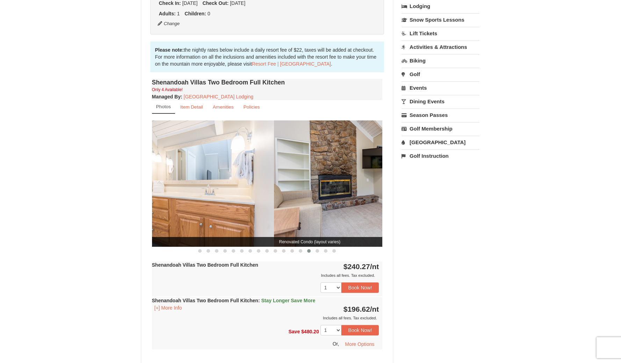
drag
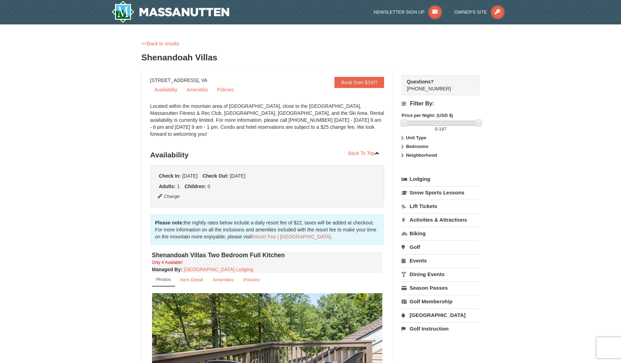
scroll to position [1, 0]
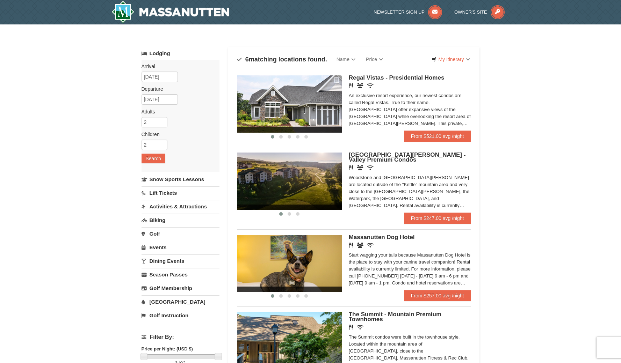
click at [323, 190] on img at bounding box center [289, 181] width 105 height 57
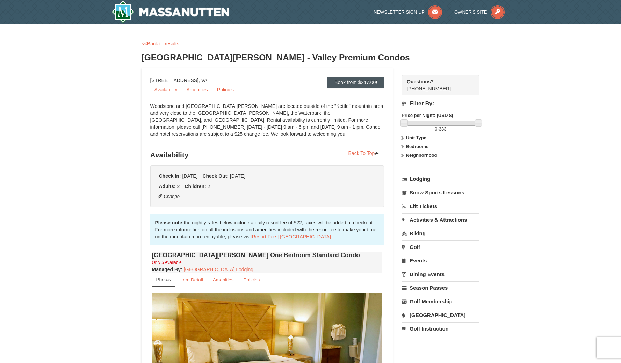
click at [348, 85] on link "Book from $247.00!" at bounding box center [355, 82] width 57 height 11
click at [357, 82] on link "Book from $247.00!" at bounding box center [355, 82] width 57 height 11
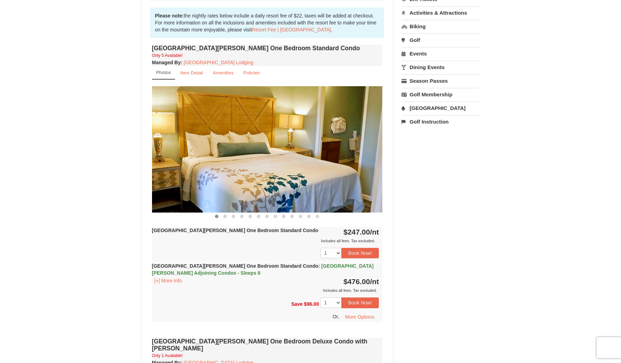
scroll to position [261, 0]
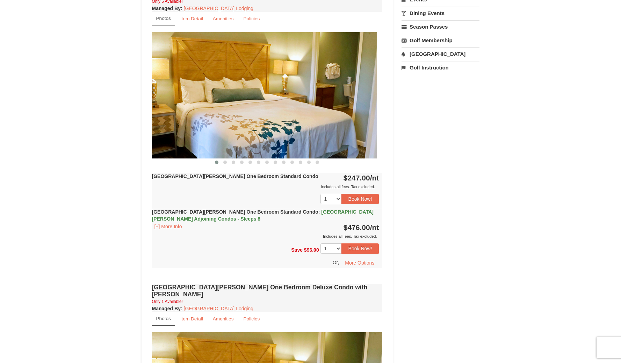
drag, startPoint x: 297, startPoint y: 130, endPoint x: 170, endPoint y: 135, distance: 126.9
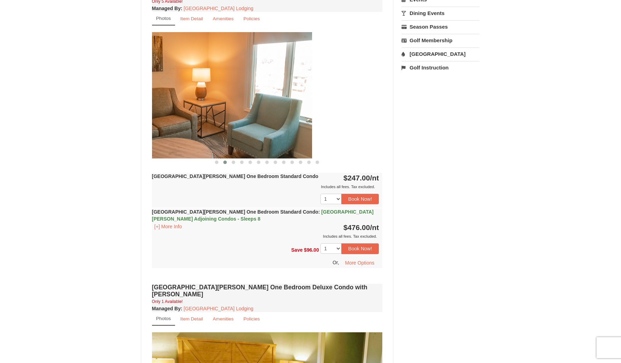
drag, startPoint x: 206, startPoint y: 123, endPoint x: 155, endPoint y: 131, distance: 51.9
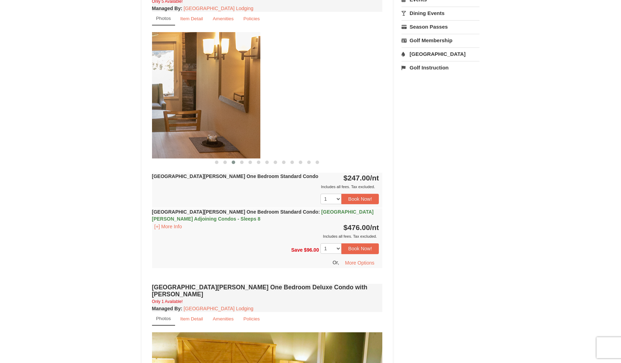
drag, startPoint x: 248, startPoint y: 126, endPoint x: 144, endPoint y: 136, distance: 104.9
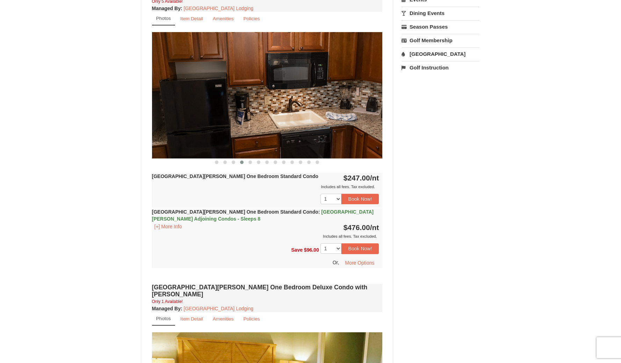
drag, startPoint x: 185, startPoint y: 133, endPoint x: 160, endPoint y: 138, distance: 25.2
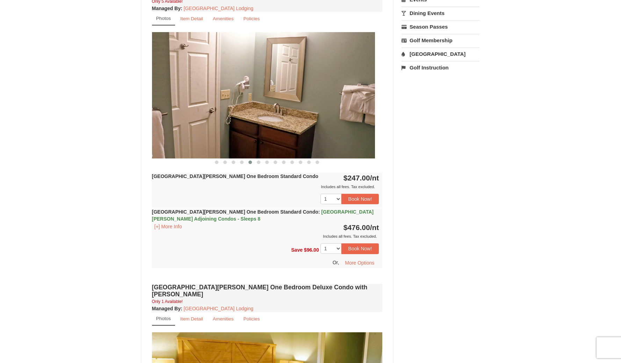
drag, startPoint x: 292, startPoint y: 133, endPoint x: 175, endPoint y: 143, distance: 117.8
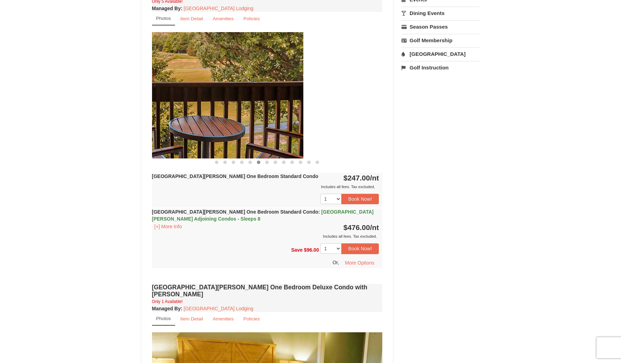
drag, startPoint x: 224, startPoint y: 133, endPoint x: 161, endPoint y: 140, distance: 63.5
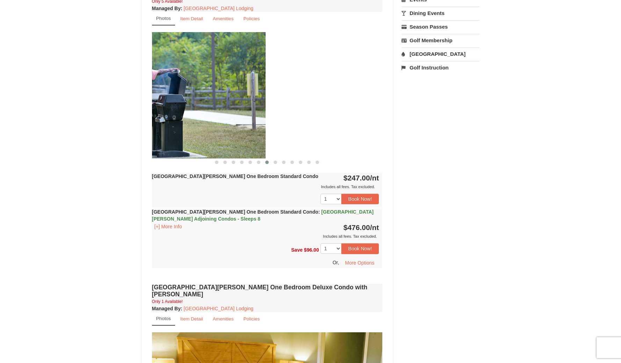
drag, startPoint x: 270, startPoint y: 129, endPoint x: 154, endPoint y: 138, distance: 116.0
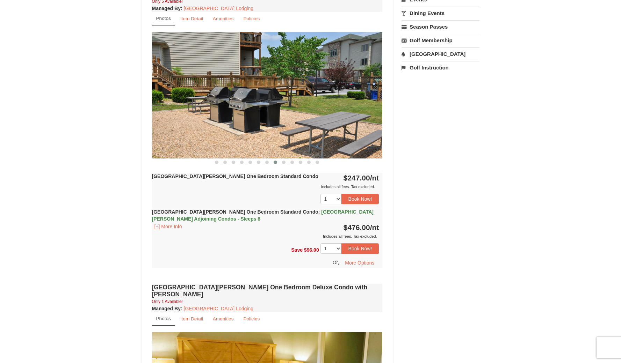
drag, startPoint x: 251, startPoint y: 127, endPoint x: 153, endPoint y: 137, distance: 98.4
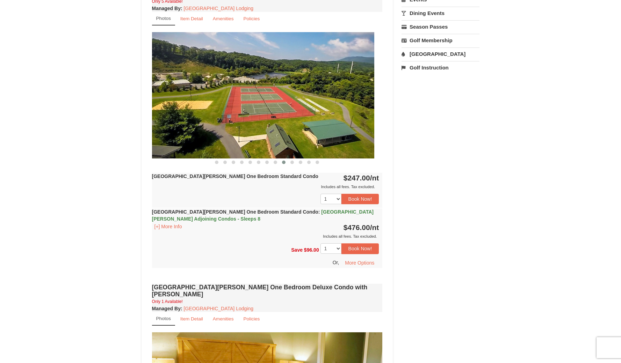
drag, startPoint x: 262, startPoint y: 126, endPoint x: 148, endPoint y: 139, distance: 114.2
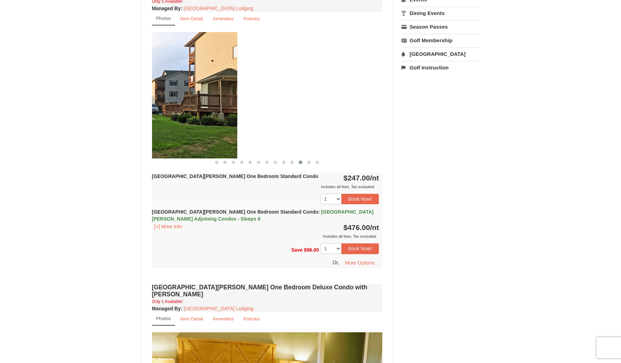
drag, startPoint x: 258, startPoint y: 131, endPoint x: 113, endPoint y: 138, distance: 145.5
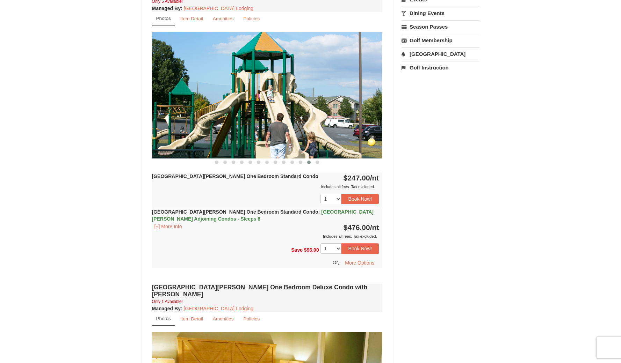
drag, startPoint x: 179, startPoint y: 131, endPoint x: 128, endPoint y: 138, distance: 52.1
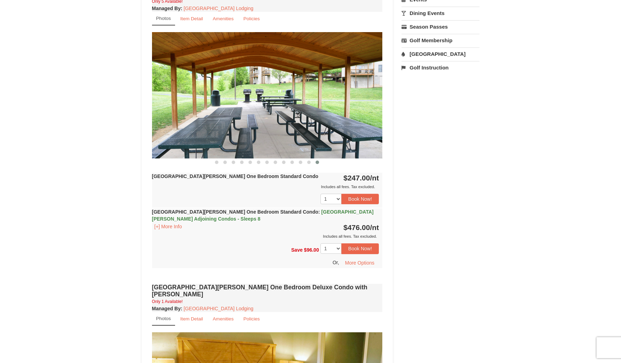
drag, startPoint x: 273, startPoint y: 124, endPoint x: 150, endPoint y: 132, distance: 123.9
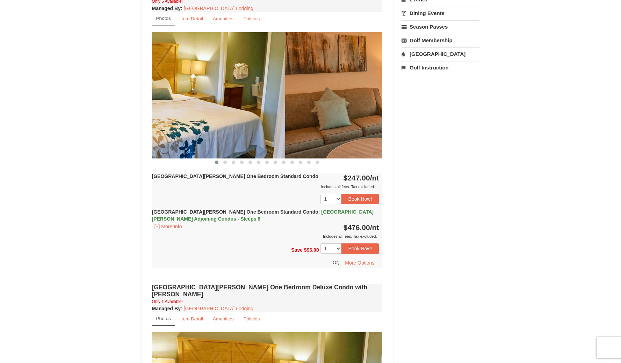
drag, startPoint x: 250, startPoint y: 122, endPoint x: 157, endPoint y: 132, distance: 94.5
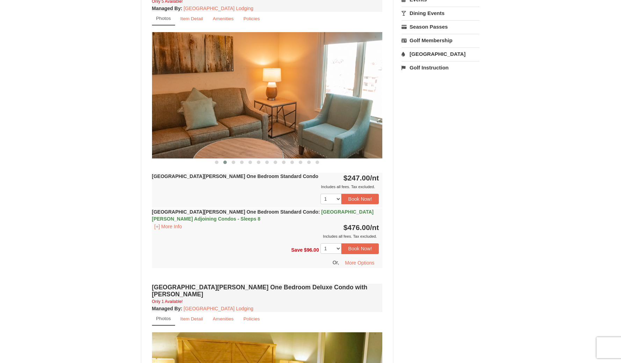
drag, startPoint x: 269, startPoint y: 124, endPoint x: 148, endPoint y: 136, distance: 121.5
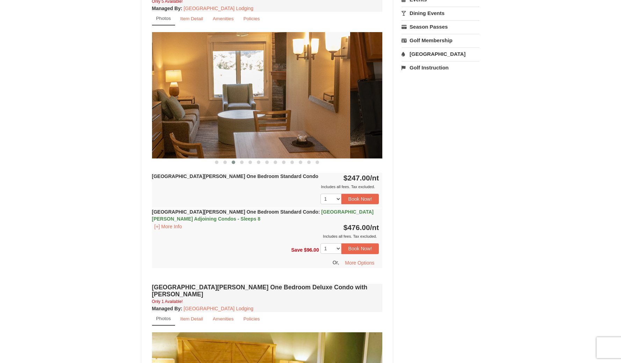
drag, startPoint x: 281, startPoint y: 126, endPoint x: 147, endPoint y: 140, distance: 134.6
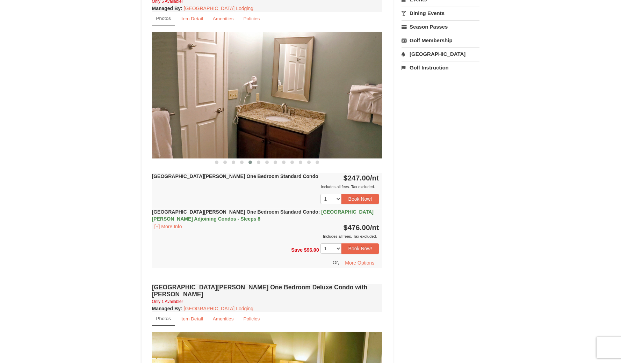
drag, startPoint x: 310, startPoint y: 118, endPoint x: 226, endPoint y: 133, distance: 85.5
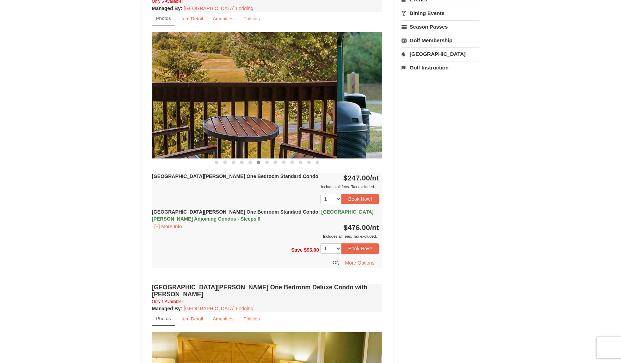
drag, startPoint x: 281, startPoint y: 126, endPoint x: 144, endPoint y: 139, distance: 137.2
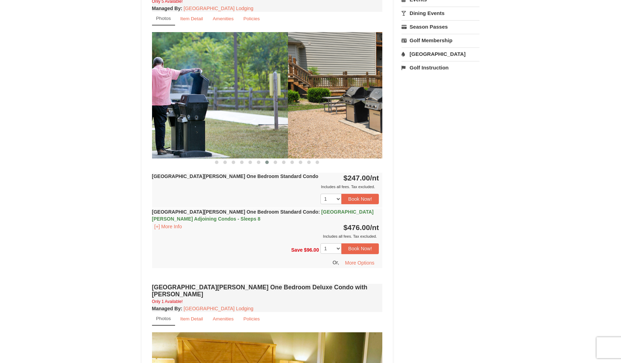
drag, startPoint x: 253, startPoint y: 129, endPoint x: 160, endPoint y: 140, distance: 93.9
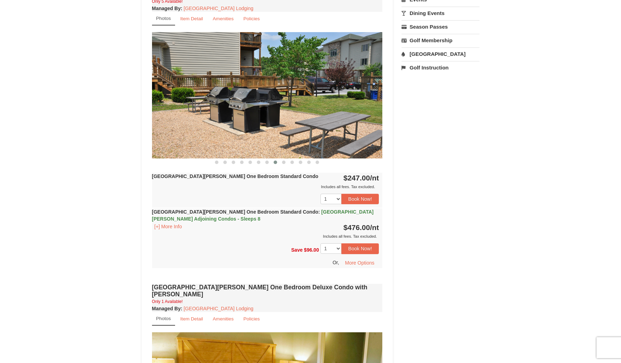
drag, startPoint x: 133, startPoint y: 141, endPoint x: 143, endPoint y: 141, distance: 9.8
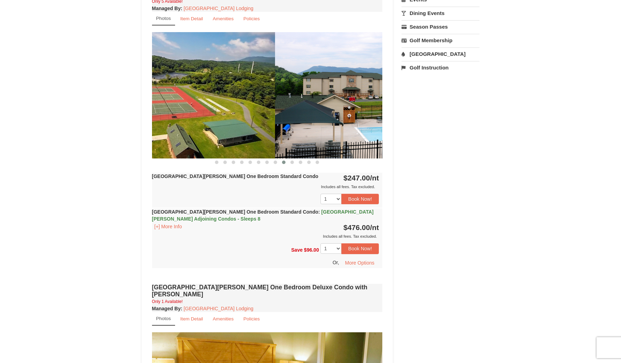
drag, startPoint x: 143, startPoint y: 134, endPoint x: 119, endPoint y: 139, distance: 24.7
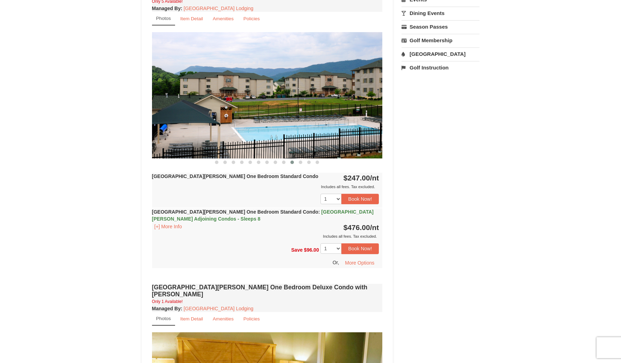
drag, startPoint x: 221, startPoint y: 128, endPoint x: 148, endPoint y: 139, distance: 74.2
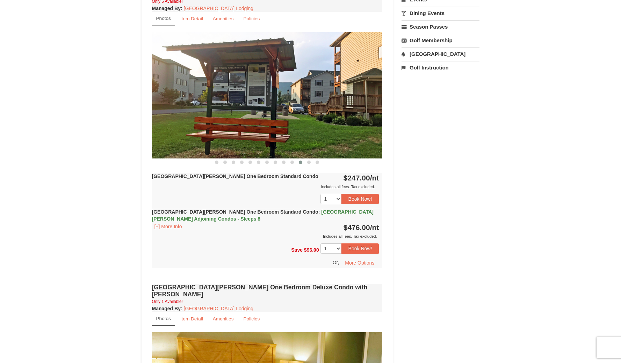
drag, startPoint x: 232, startPoint y: 125, endPoint x: 189, endPoint y: 133, distance: 44.1
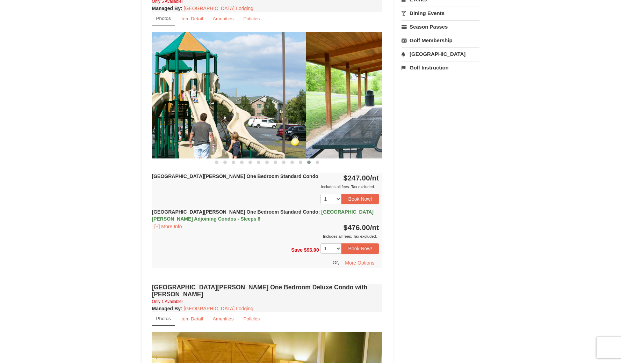
drag, startPoint x: 240, startPoint y: 128, endPoint x: 153, endPoint y: 144, distance: 88.5
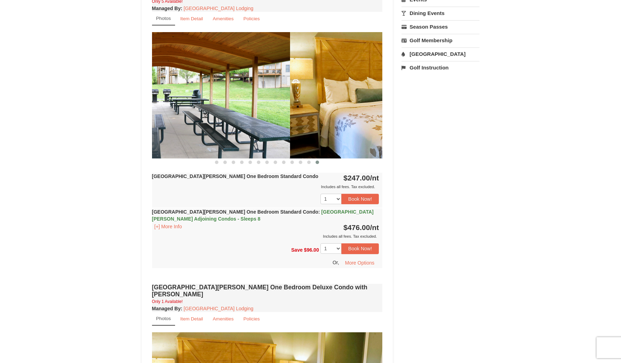
drag, startPoint x: 235, startPoint y: 131, endPoint x: 188, endPoint y: 138, distance: 47.8
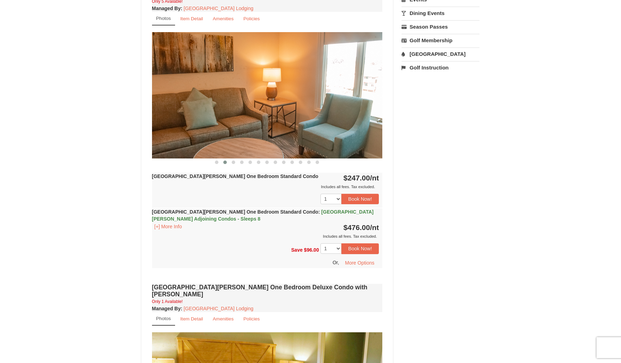
drag, startPoint x: 247, startPoint y: 134, endPoint x: 168, endPoint y: 145, distance: 79.0
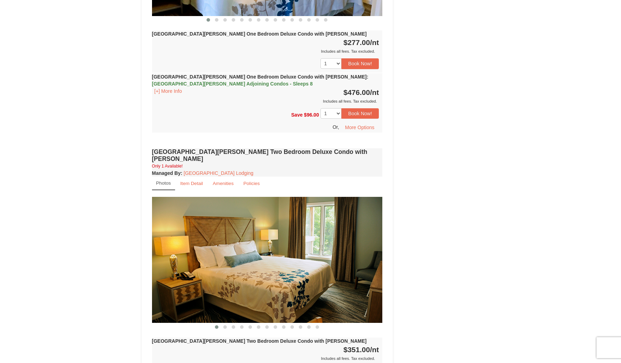
scroll to position [740, 0]
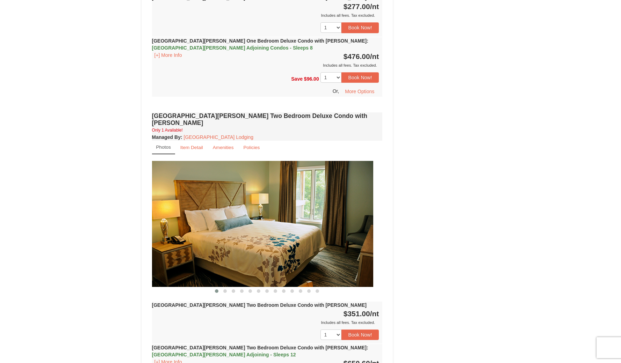
drag, startPoint x: 274, startPoint y: 213, endPoint x: 137, endPoint y: 226, distance: 136.9
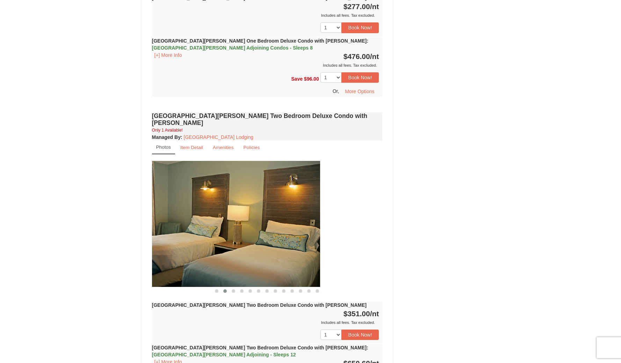
drag, startPoint x: 239, startPoint y: 222, endPoint x: 191, endPoint y: 227, distance: 47.8
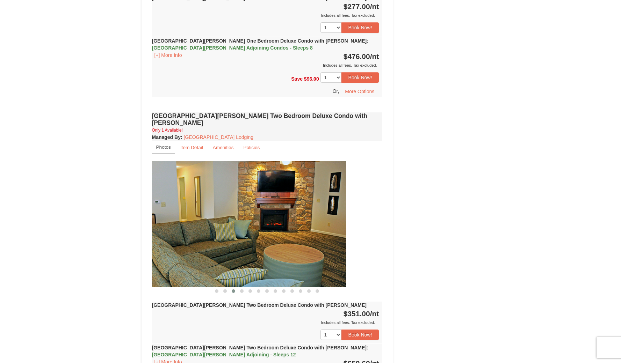
drag, startPoint x: 231, startPoint y: 223, endPoint x: 180, endPoint y: 228, distance: 51.3
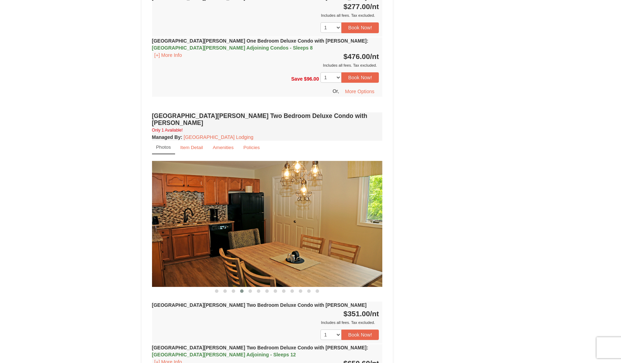
drag, startPoint x: 230, startPoint y: 224, endPoint x: 332, endPoint y: 212, distance: 103.1
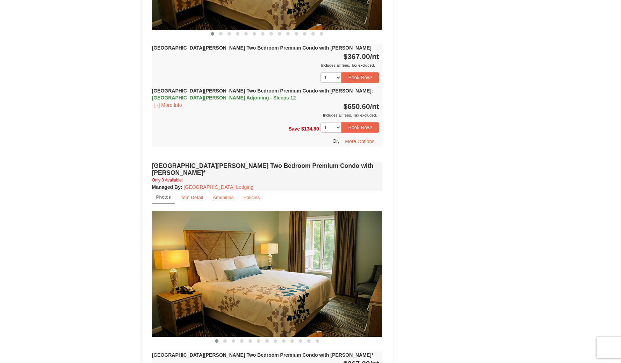
scroll to position [1659, 0]
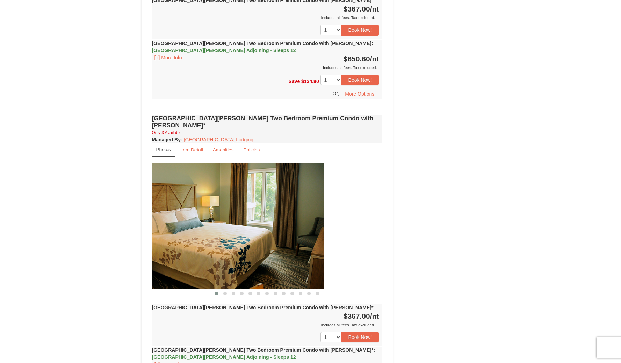
drag, startPoint x: 279, startPoint y: 147, endPoint x: 225, endPoint y: 159, distance: 55.1
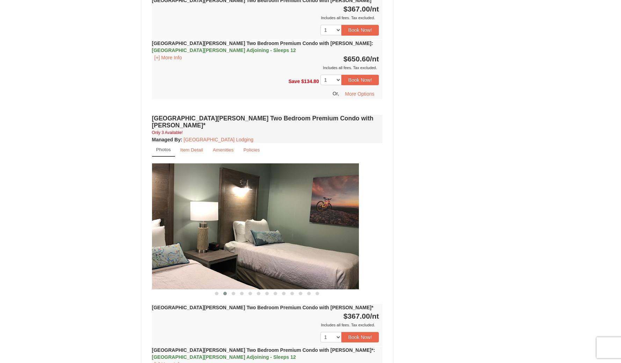
drag, startPoint x: 284, startPoint y: 159, endPoint x: 223, endPoint y: 164, distance: 61.3
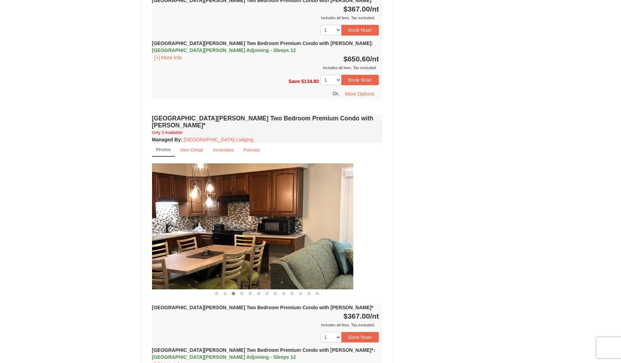
drag, startPoint x: 273, startPoint y: 165, endPoint x: 224, endPoint y: 168, distance: 49.0
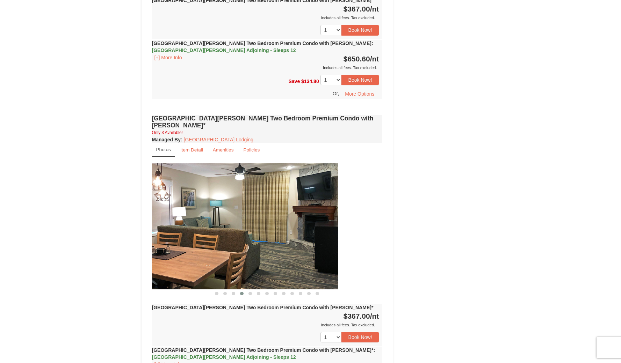
drag, startPoint x: 262, startPoint y: 172, endPoint x: 218, endPoint y: 168, distance: 44.9
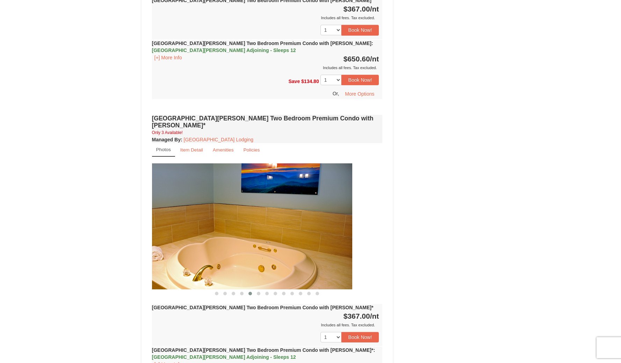
drag, startPoint x: 268, startPoint y: 170, endPoint x: 222, endPoint y: 166, distance: 46.3
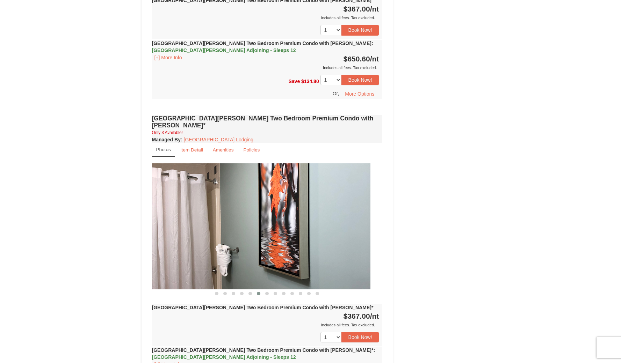
drag, startPoint x: 271, startPoint y: 169, endPoint x: 231, endPoint y: 168, distance: 40.9
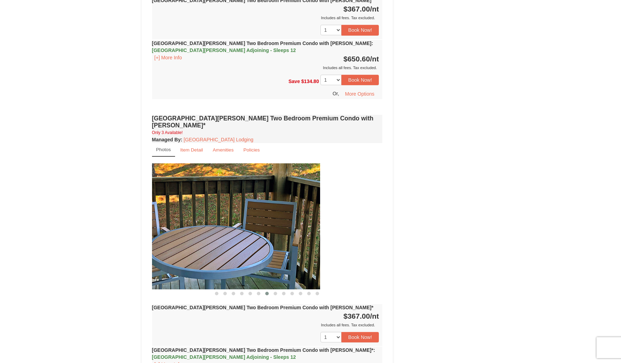
drag, startPoint x: 293, startPoint y: 174, endPoint x: 237, endPoint y: 169, distance: 56.4
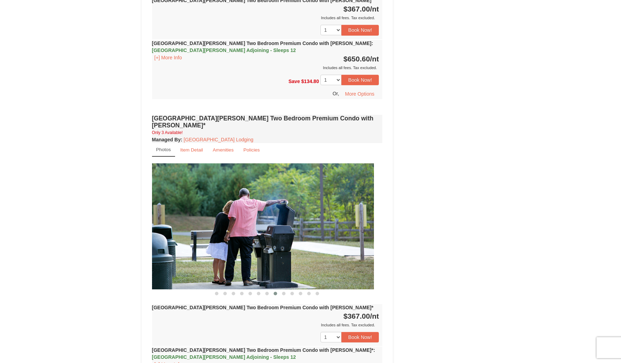
drag, startPoint x: 297, startPoint y: 170, endPoint x: 229, endPoint y: 167, distance: 68.5
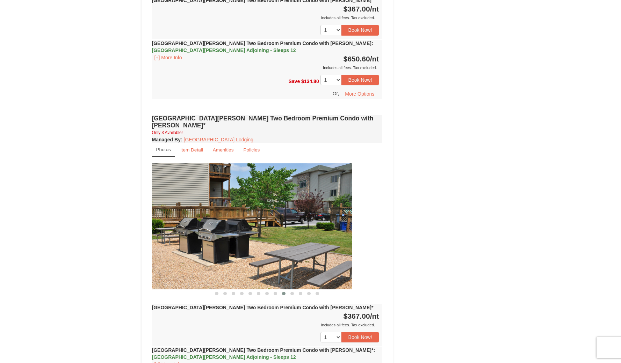
drag, startPoint x: 278, startPoint y: 167, endPoint x: 252, endPoint y: 169, distance: 26.0
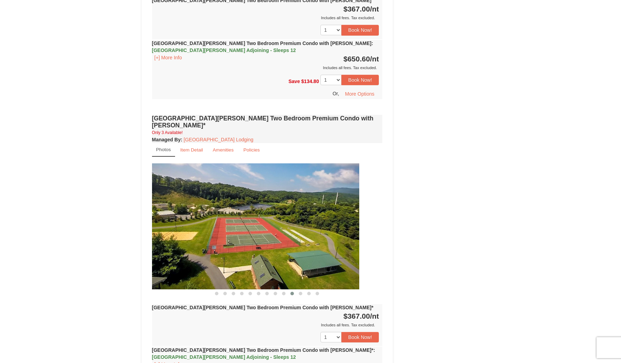
drag, startPoint x: 318, startPoint y: 171, endPoint x: 239, endPoint y: 167, distance: 78.7
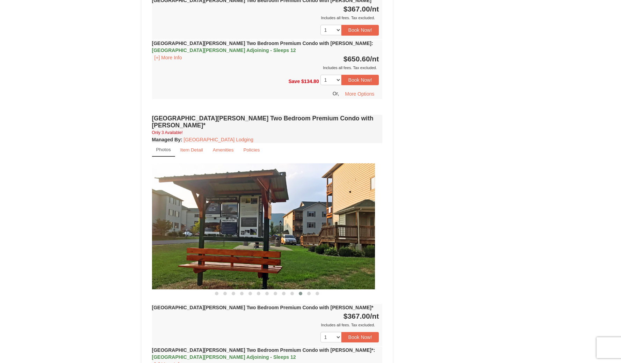
drag, startPoint x: 297, startPoint y: 167, endPoint x: 228, endPoint y: 163, distance: 69.0
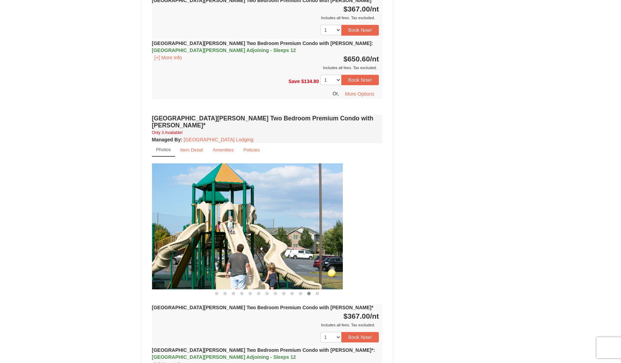
drag, startPoint x: 289, startPoint y: 164, endPoint x: 235, endPoint y: 163, distance: 54.2
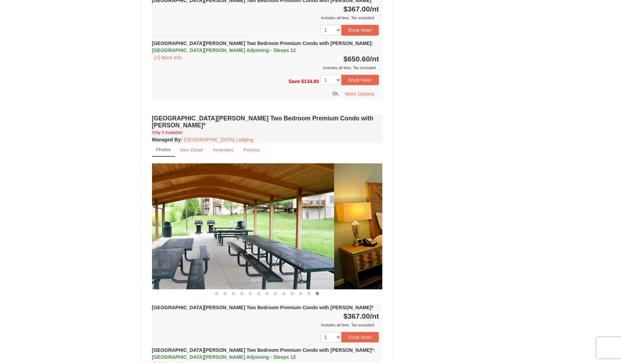
drag, startPoint x: 291, startPoint y: 167, endPoint x: 230, endPoint y: 164, distance: 61.5
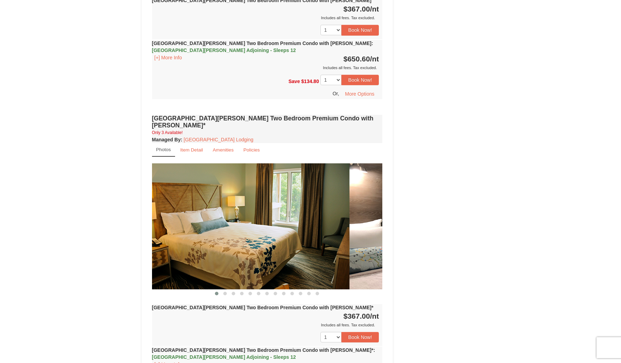
drag, startPoint x: 271, startPoint y: 164, endPoint x: 209, endPoint y: 165, distance: 62.2
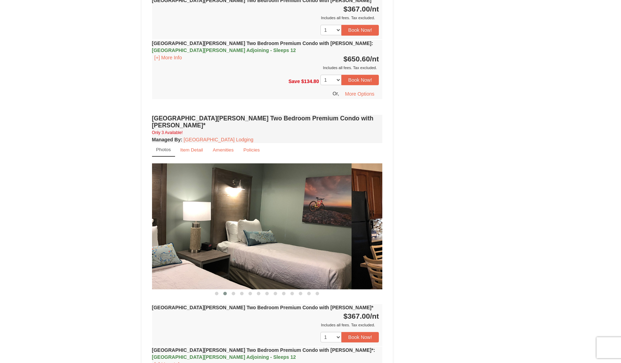
drag, startPoint x: 244, startPoint y: 168, endPoint x: 195, endPoint y: 169, distance: 48.6
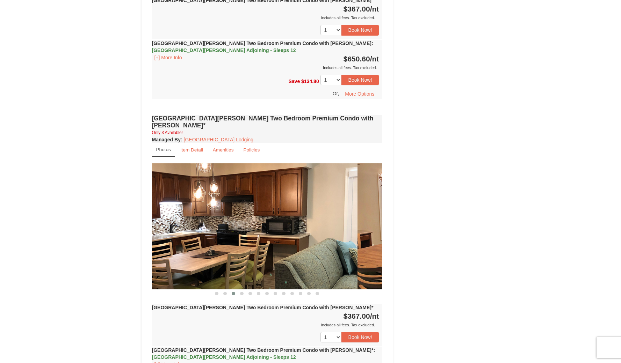
drag, startPoint x: 237, startPoint y: 173, endPoint x: 192, endPoint y: 173, distance: 44.7
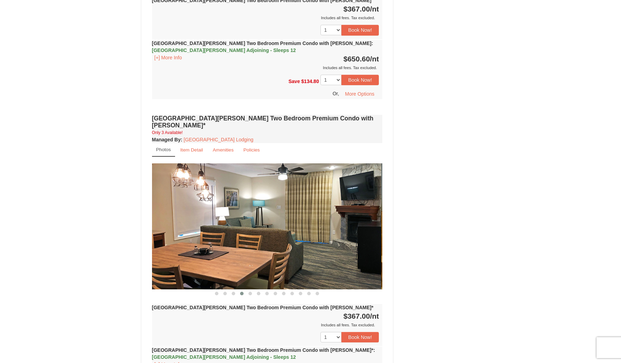
drag, startPoint x: 268, startPoint y: 176, endPoint x: 207, endPoint y: 175, distance: 61.5
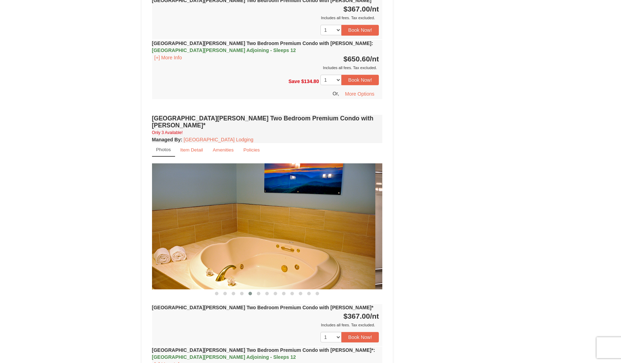
drag, startPoint x: 280, startPoint y: 175, endPoint x: 224, endPoint y: 175, distance: 56.2
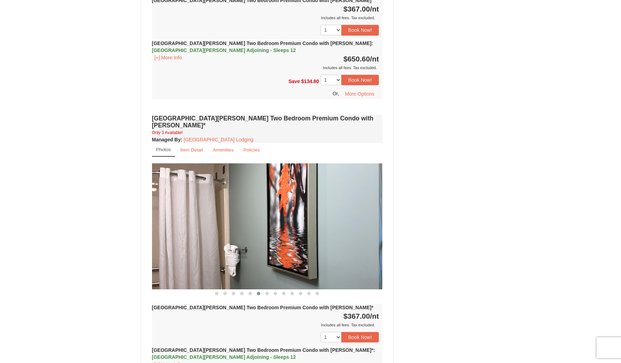
drag, startPoint x: 291, startPoint y: 176, endPoint x: 216, endPoint y: 175, distance: 75.8
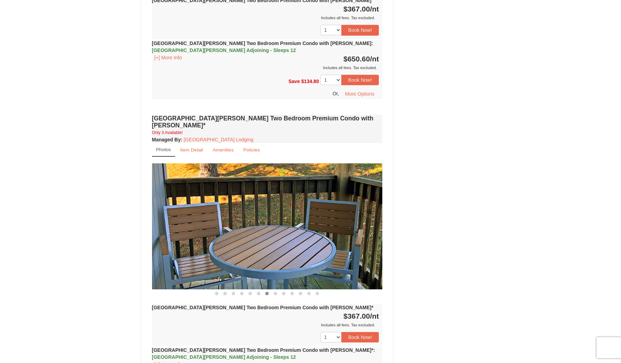
drag, startPoint x: 280, startPoint y: 175, endPoint x: 224, endPoint y: 177, distance: 56.0
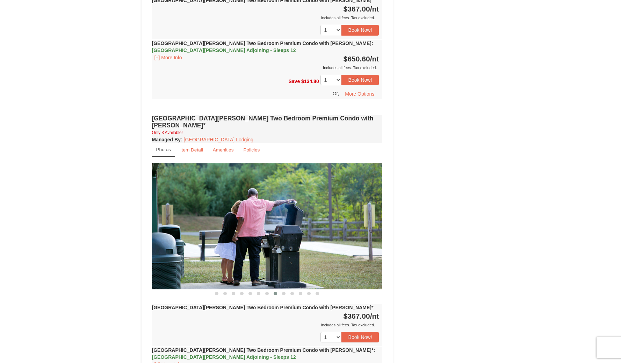
drag, startPoint x: 298, startPoint y: 175, endPoint x: 225, endPoint y: 176, distance: 73.4
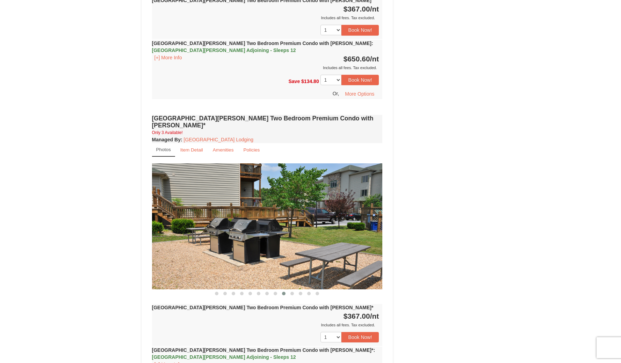
drag, startPoint x: 282, startPoint y: 175, endPoint x: 219, endPoint y: 176, distance: 63.6
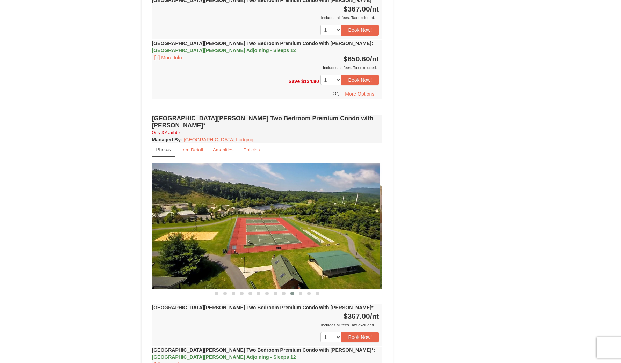
drag, startPoint x: 284, startPoint y: 174, endPoint x: 190, endPoint y: 177, distance: 93.7
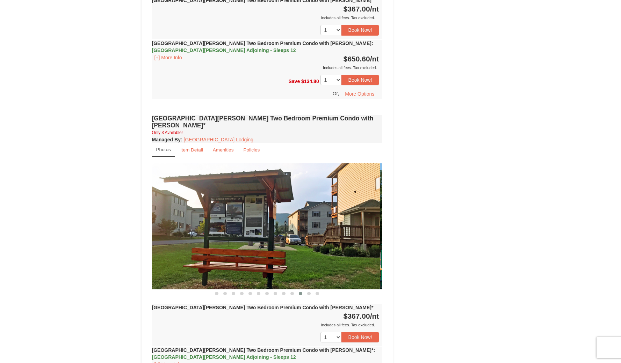
drag, startPoint x: 267, startPoint y: 174, endPoint x: 201, endPoint y: 175, distance: 65.7
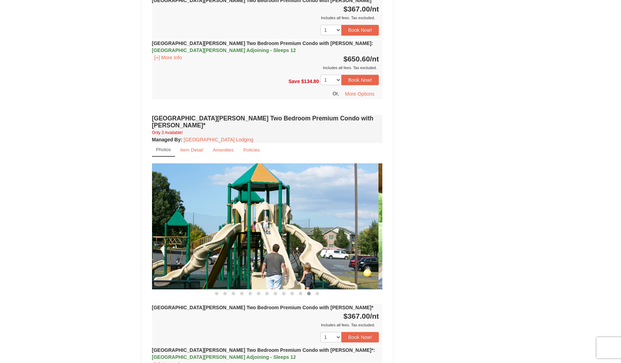
drag, startPoint x: 284, startPoint y: 173, endPoint x: 209, endPoint y: 172, distance: 75.1
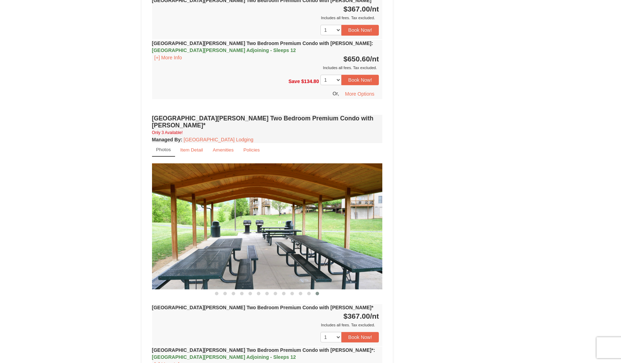
drag, startPoint x: 292, startPoint y: 170, endPoint x: 246, endPoint y: 167, distance: 46.9
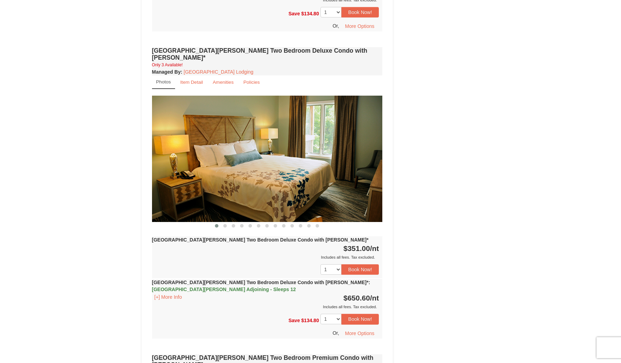
scroll to position [1018, 0]
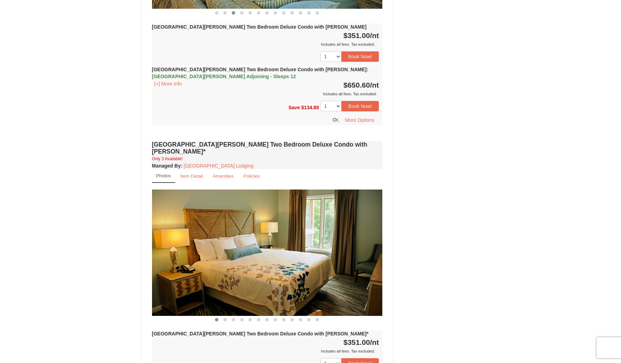
drag, startPoint x: 383, startPoint y: 216, endPoint x: 320, endPoint y: 220, distance: 62.7
click at [320, 220] on div "Woodstone Meadows Two Bedroom Deluxe Condo with Jacuzzi* Only 3 Available! Mana…" at bounding box center [267, 292] width 234 height 307
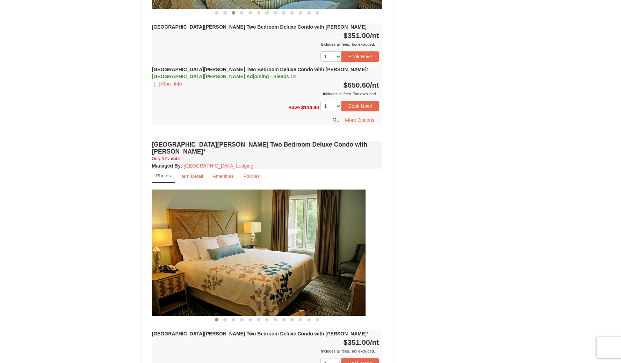
drag, startPoint x: 334, startPoint y: 216, endPoint x: 86, endPoint y: 234, distance: 248.0
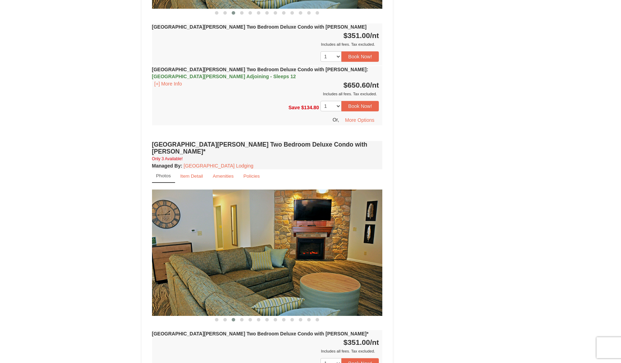
drag, startPoint x: 301, startPoint y: 210, endPoint x: 212, endPoint y: 217, distance: 89.0
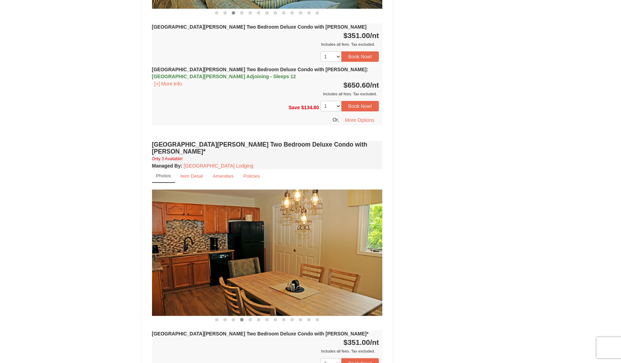
drag, startPoint x: 237, startPoint y: 212, endPoint x: 180, endPoint y: 216, distance: 57.1
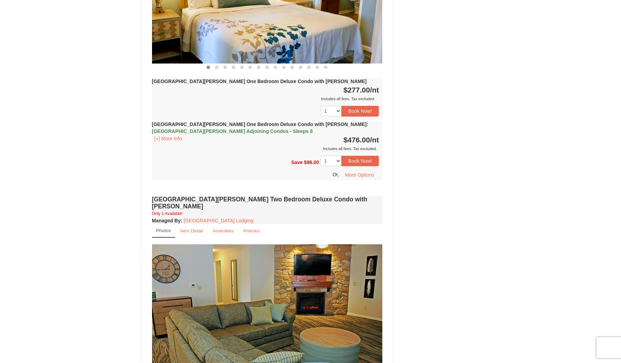
scroll to position [767, 0]
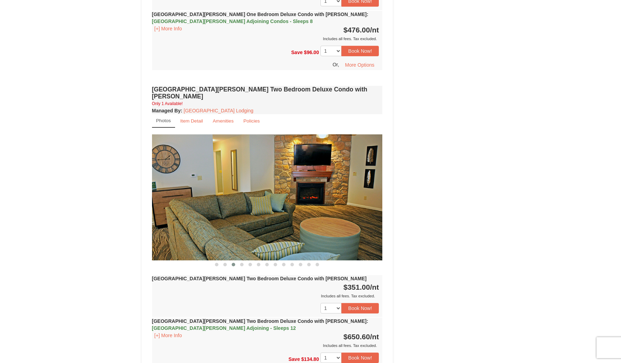
click at [233, 180] on img at bounding box center [267, 198] width 231 height 126
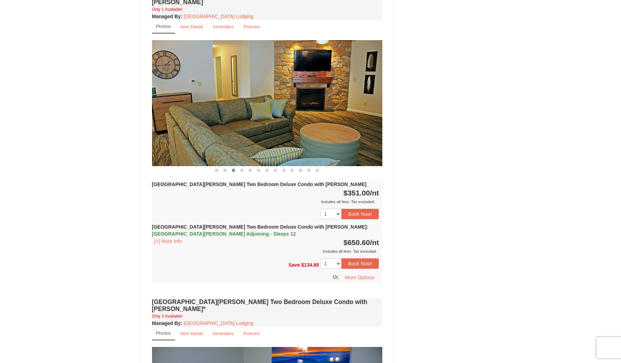
scroll to position [998, 0]
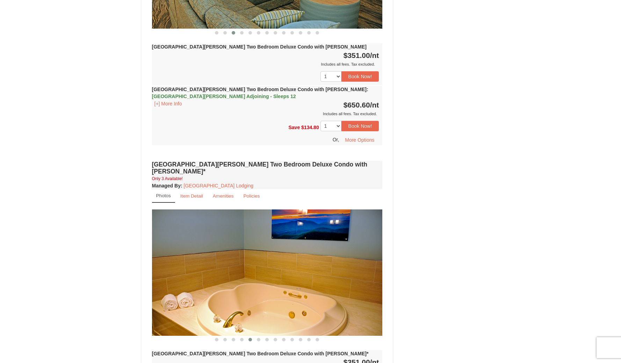
click at [312, 274] on img at bounding box center [267, 273] width 231 height 126
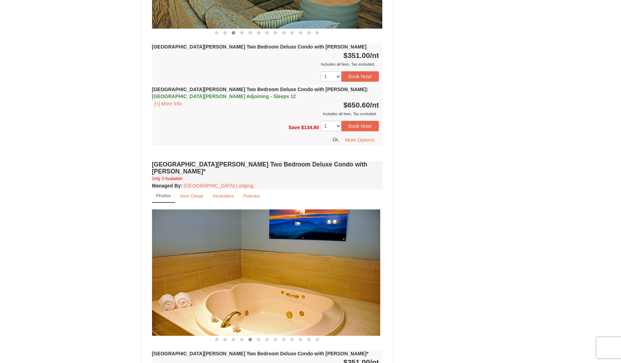
drag, startPoint x: 317, startPoint y: 272, endPoint x: 165, endPoint y: 288, distance: 152.1
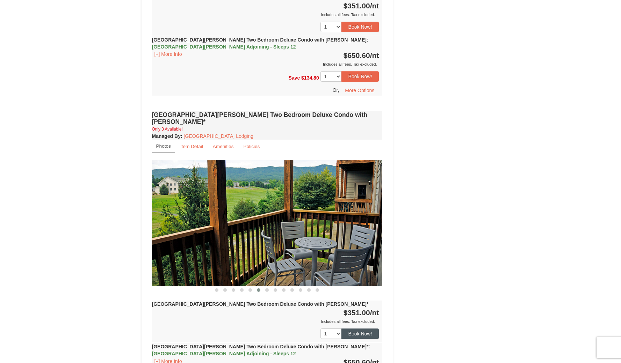
scroll to position [1098, 0]
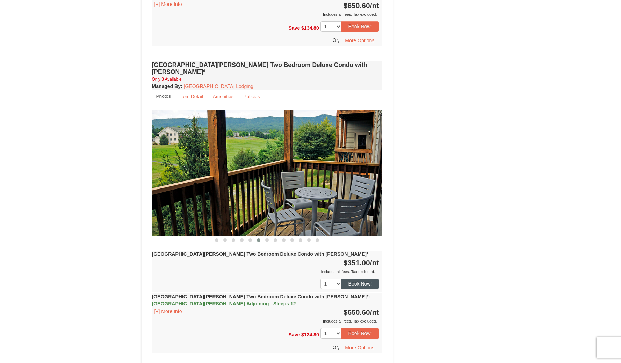
click at [361, 279] on button "Book Now!" at bounding box center [360, 284] width 38 height 10
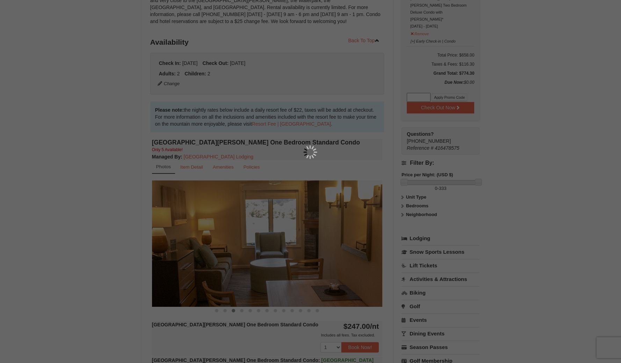
scroll to position [68, 0]
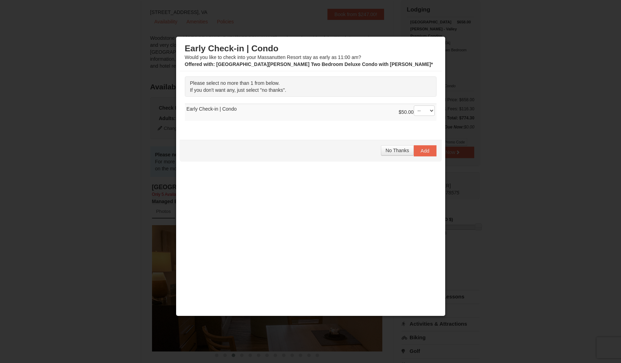
click at [390, 152] on span "No Thanks" at bounding box center [396, 151] width 23 height 6
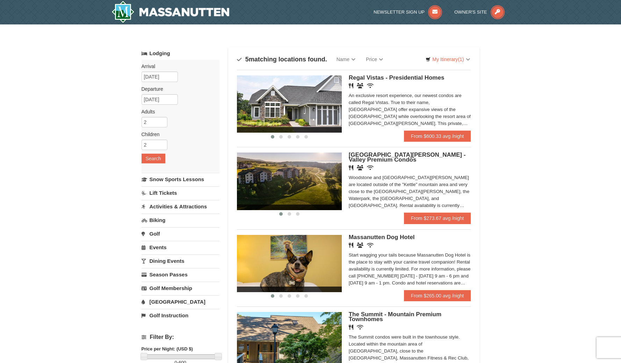
click at [316, 187] on img at bounding box center [289, 181] width 105 height 57
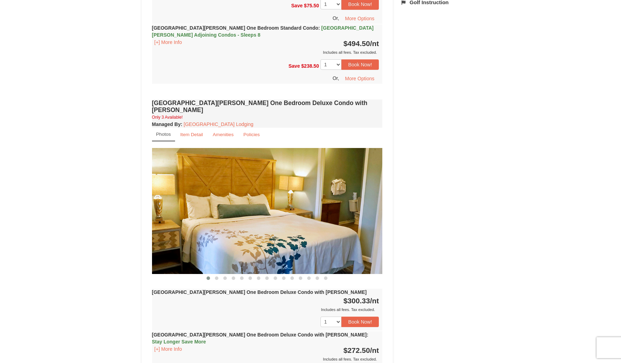
scroll to position [540, 0]
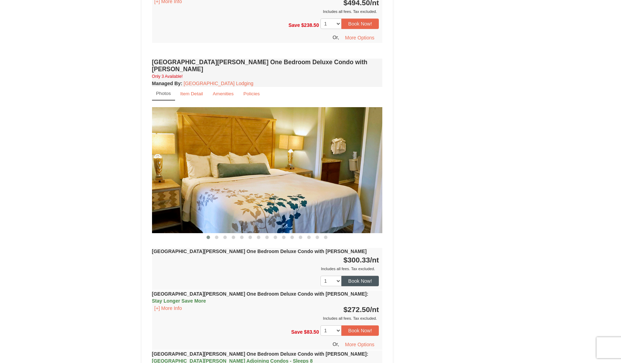
click at [356, 276] on button "Book Now!" at bounding box center [360, 281] width 38 height 10
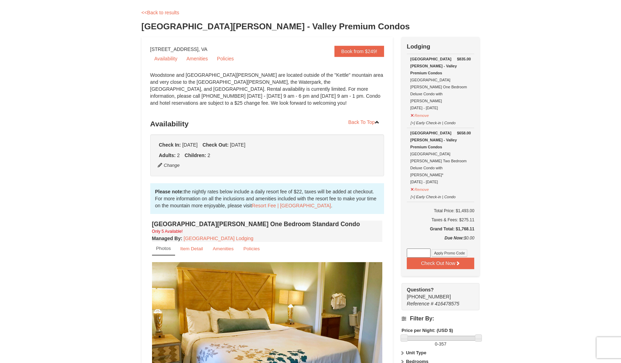
scroll to position [13, 0]
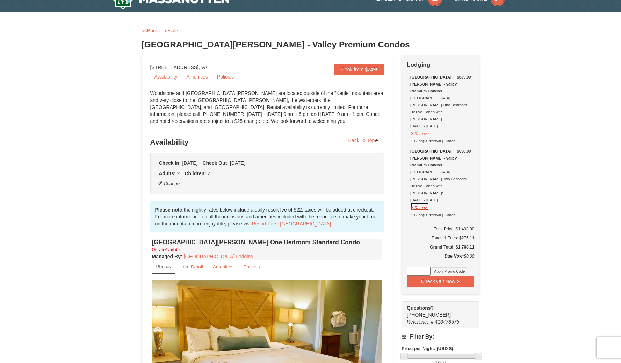
click at [426, 203] on button "Remove" at bounding box center [419, 207] width 19 height 9
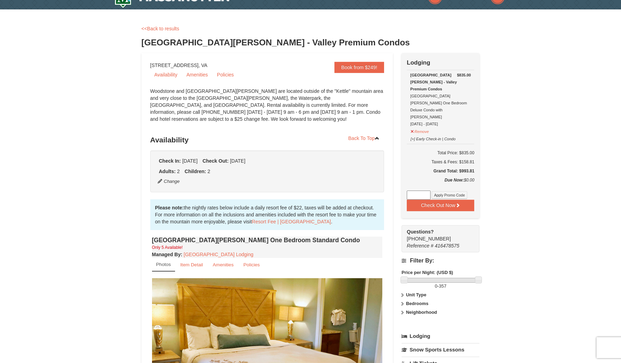
scroll to position [0, 0]
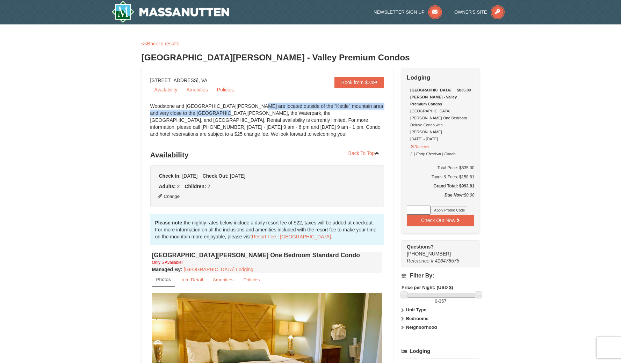
drag, startPoint x: 179, startPoint y: 113, endPoint x: 212, endPoint y: 107, distance: 34.1
click at [212, 107] on div "Woodstone and Woodstone Casa de Campo are located outside of the "Kettle" mount…" at bounding box center [267, 124] width 234 height 42
click at [213, 117] on div "Woodstone and Woodstone Casa de Campo are located outside of the "Kettle" mount…" at bounding box center [267, 124] width 234 height 42
click at [178, 114] on div "Woodstone and Woodstone Casa de Campo are located outside of the "Kettle" mount…" at bounding box center [267, 124] width 234 height 42
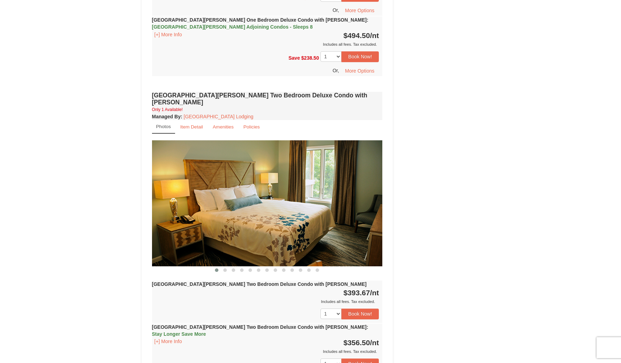
scroll to position [880, 0]
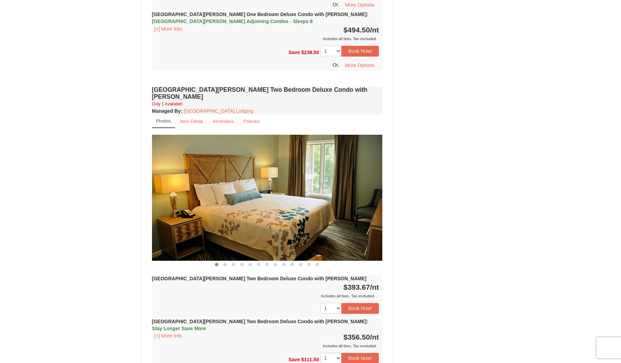
click at [373, 181] on img at bounding box center [267, 198] width 231 height 126
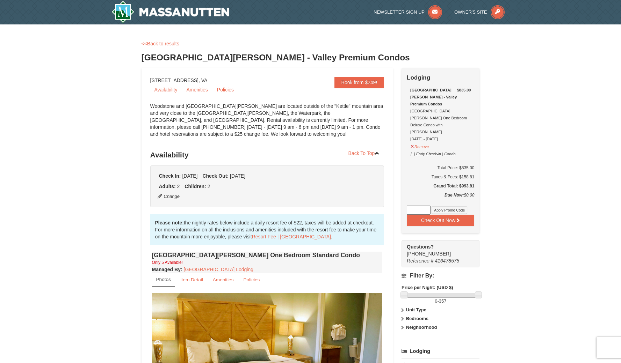
scroll to position [0, 0]
click at [420, 141] on button "Remove" at bounding box center [419, 145] width 19 height 9
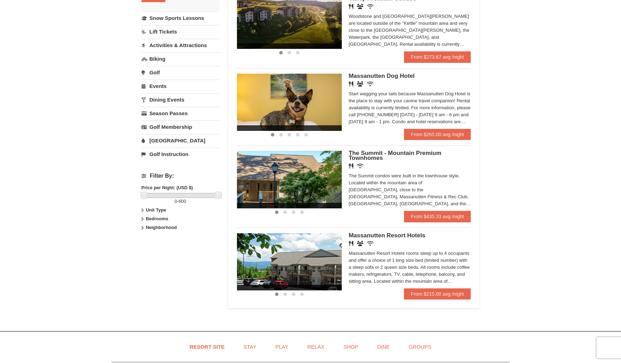
scroll to position [181, 0]
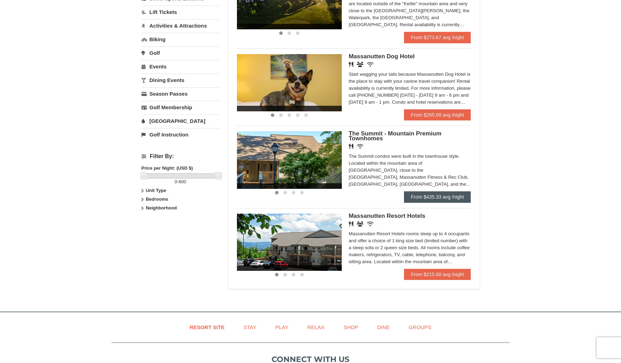
click at [447, 197] on link "From $435.33 avg /night" at bounding box center [437, 196] width 67 height 11
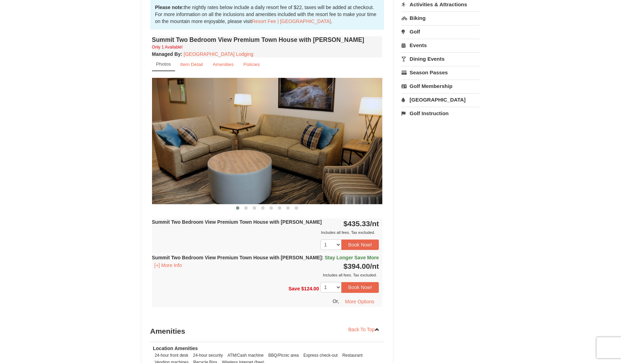
scroll to position [213, 0]
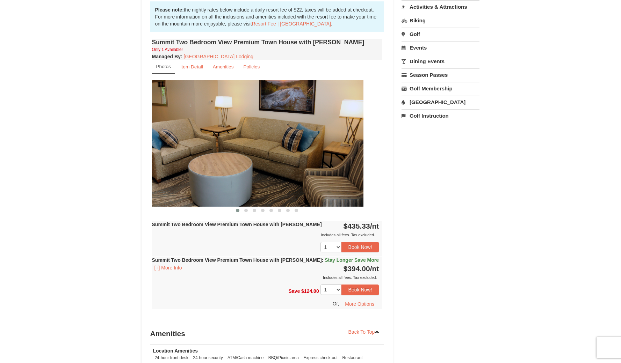
drag, startPoint x: 354, startPoint y: 158, endPoint x: 179, endPoint y: 182, distance: 177.1
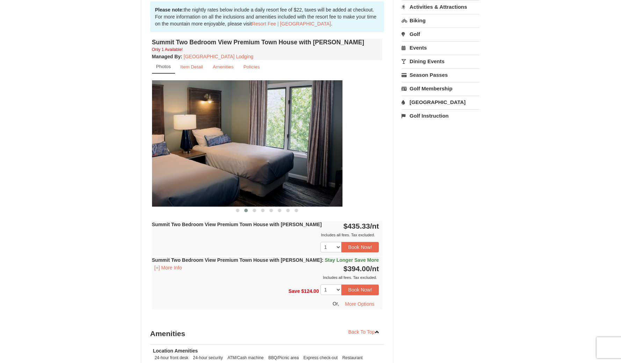
drag, startPoint x: 266, startPoint y: 155, endPoint x: 128, endPoint y: 155, distance: 138.3
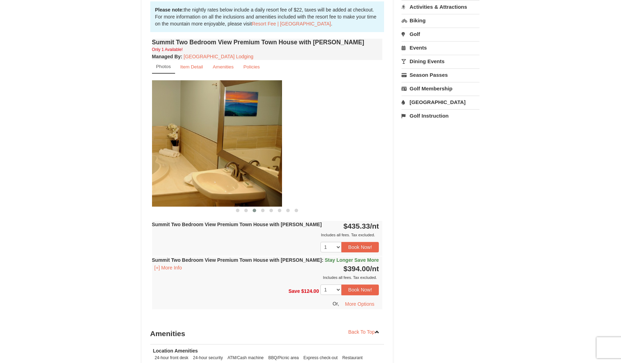
drag, startPoint x: 283, startPoint y: 147, endPoint x: 157, endPoint y: 154, distance: 126.0
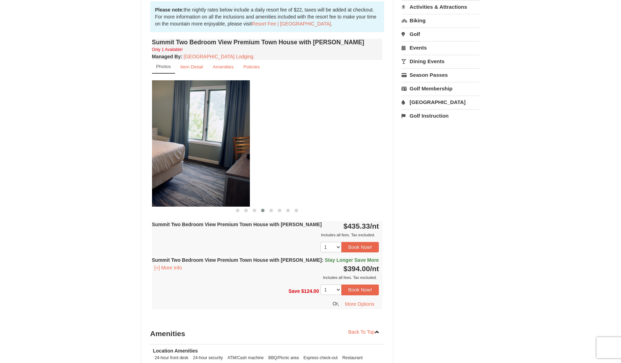
drag, startPoint x: 296, startPoint y: 147, endPoint x: 164, endPoint y: 152, distance: 132.5
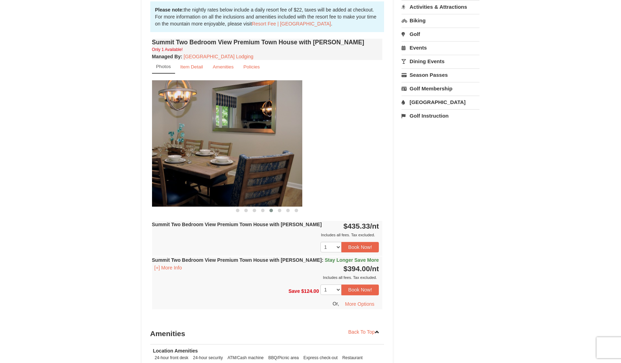
drag, startPoint x: 278, startPoint y: 154, endPoint x: 194, endPoint y: 155, distance: 84.9
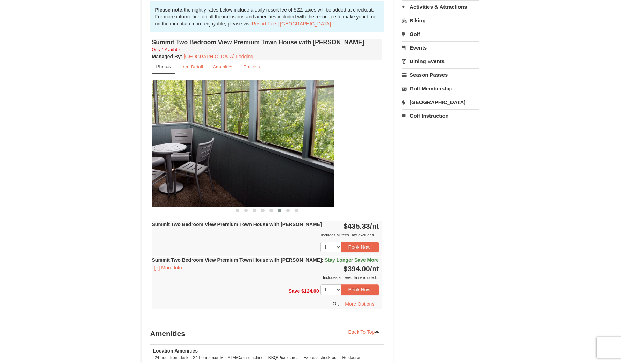
drag, startPoint x: 299, startPoint y: 143, endPoint x: 215, endPoint y: 145, distance: 83.9
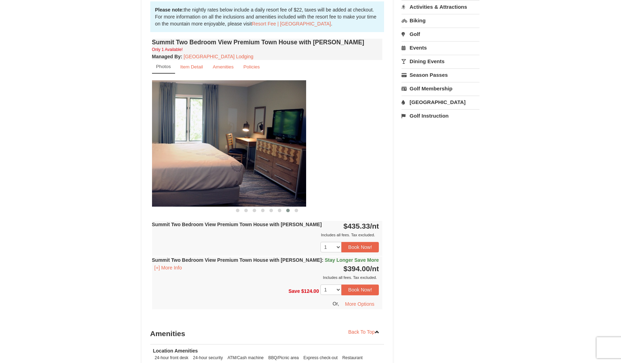
drag, startPoint x: 314, startPoint y: 139, endPoint x: 216, endPoint y: 141, distance: 97.5
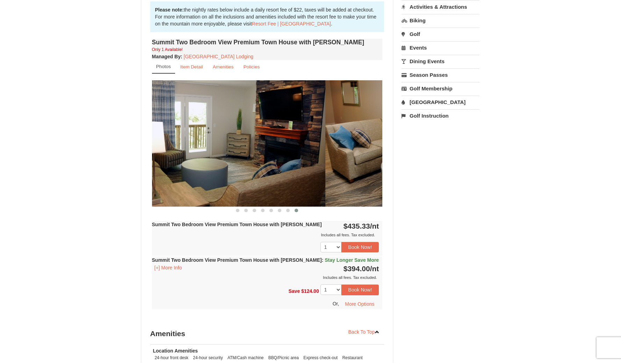
drag, startPoint x: 292, startPoint y: 151, endPoint x: 220, endPoint y: 153, distance: 72.7
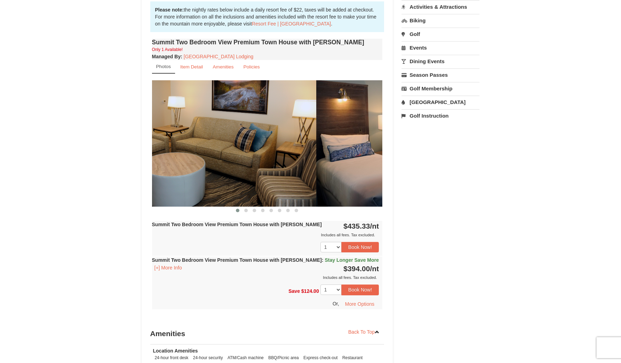
drag, startPoint x: 317, startPoint y: 148, endPoint x: 245, endPoint y: 148, distance: 72.7
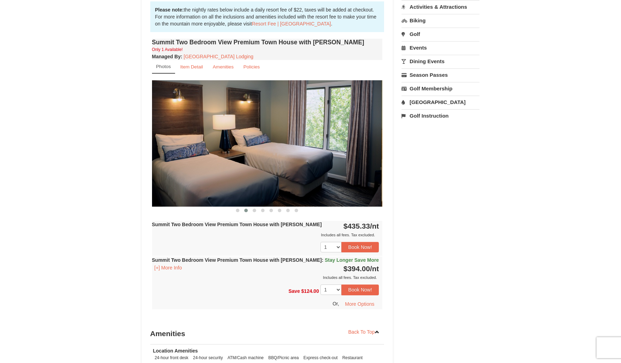
drag, startPoint x: 322, startPoint y: 148, endPoint x: 269, endPoint y: 148, distance: 52.8
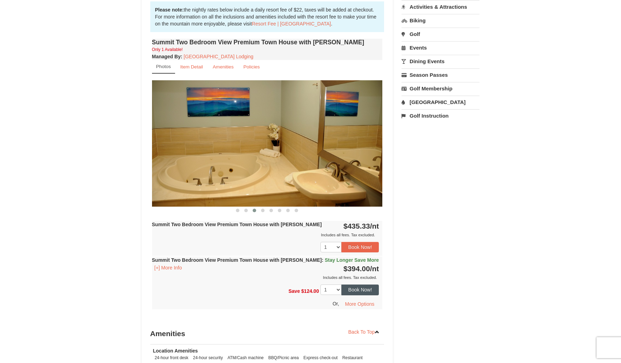
click at [363, 292] on button "Book Now!" at bounding box center [360, 290] width 38 height 10
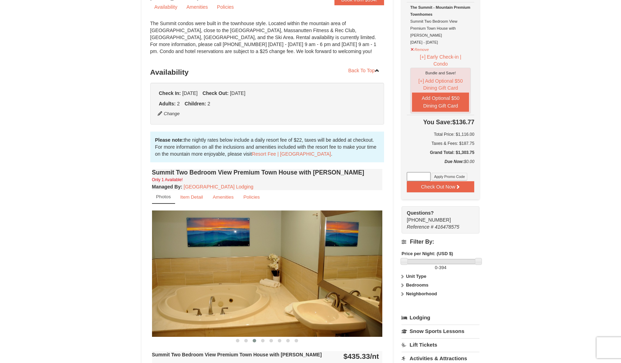
scroll to position [85, 0]
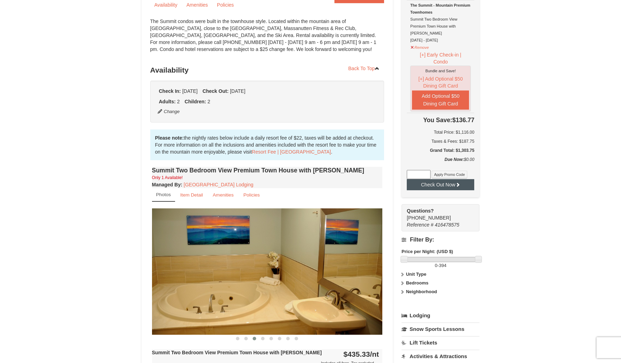
click at [444, 180] on button "Check Out Now" at bounding box center [440, 184] width 67 height 11
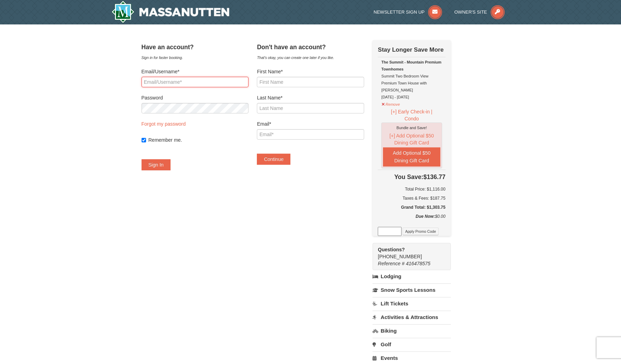
click at [193, 81] on input "Email/Username*" at bounding box center [194, 82] width 107 height 10
type input "[EMAIL_ADDRESS][DOMAIN_NAME]"
type input "[PERSON_NAME]"
click at [354, 155] on div "Continue" at bounding box center [310, 156] width 107 height 18
type input "Mendro"
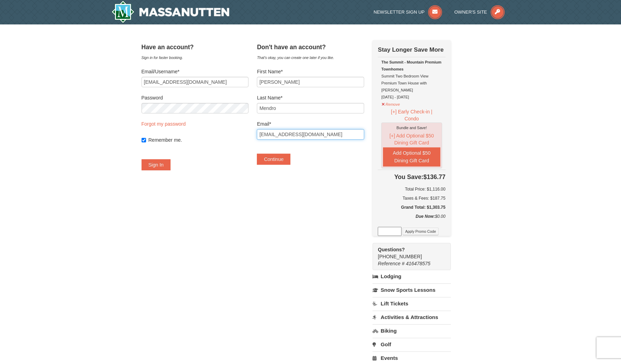
type input "[EMAIL_ADDRESS][DOMAIN_NAME]"
click at [282, 159] on button "Continue" at bounding box center [274, 159] width 34 height 11
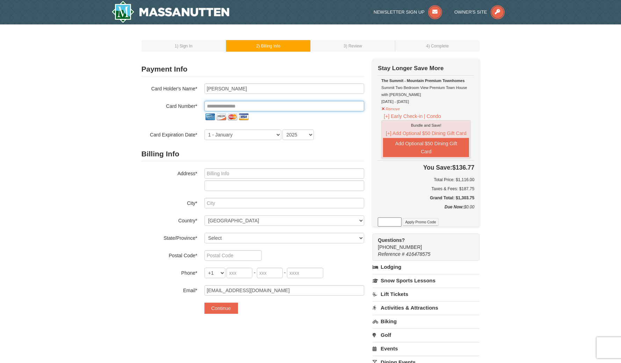
click at [256, 103] on input "tel" at bounding box center [284, 106] width 160 height 10
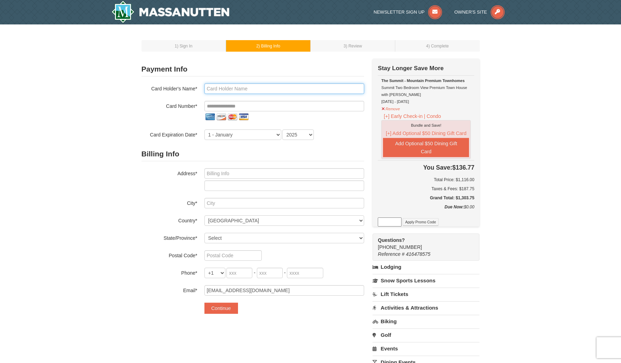
type input "Timothy D. Mendro"
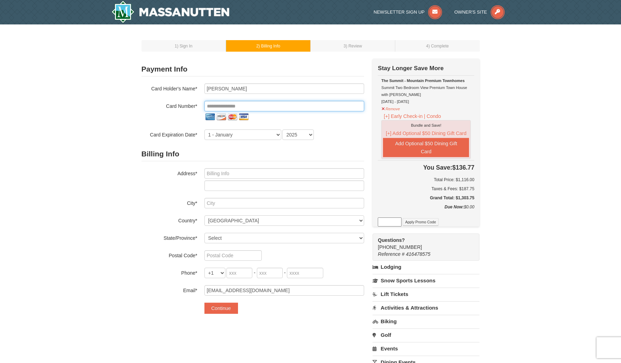
type input "**********"
select select "11"
select select "2029"
click at [257, 175] on input "text" at bounding box center [284, 173] width 160 height 10
type input "12490 Fanleaf Ct."
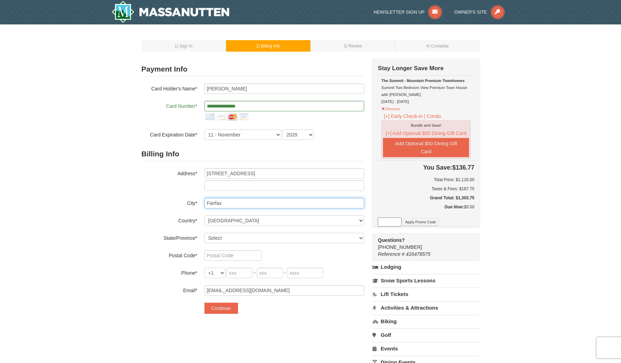
type input "Fairfax"
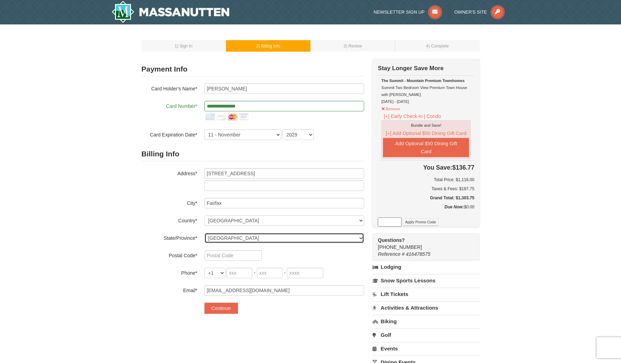
select select "VA"
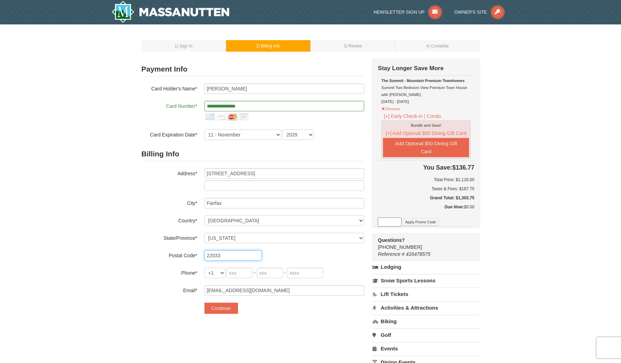
type input "22033"
click at [245, 272] on input "tel" at bounding box center [239, 273] width 26 height 10
type input "213"
type input "400"
type input "7112"
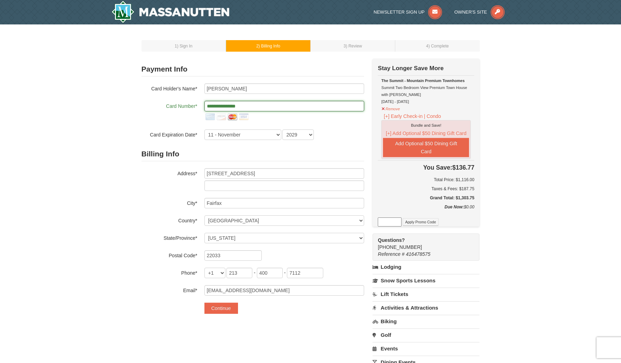
click at [229, 105] on input "**********" at bounding box center [284, 106] width 160 height 10
drag, startPoint x: 246, startPoint y: 105, endPoint x: 199, endPoint y: 108, distance: 47.2
click at [199, 108] on div "**********" at bounding box center [252, 112] width 223 height 22
click at [127, 110] on div "1 ) Sign In 2 ) Billing Info 3 ) Review ) Complete ×" at bounding box center [310, 235] width 621 height 422
click at [240, 109] on input "**********" at bounding box center [284, 106] width 160 height 10
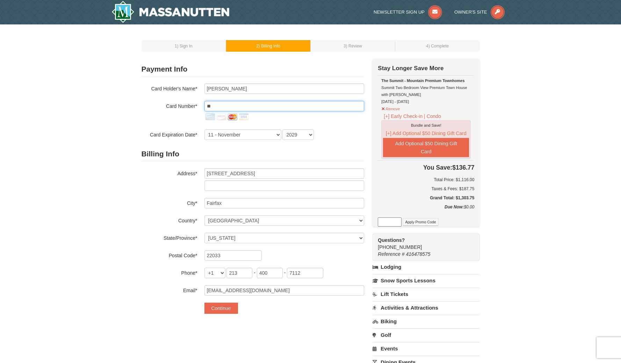
type input "*"
click at [258, 109] on input "tel" at bounding box center [284, 106] width 160 height 10
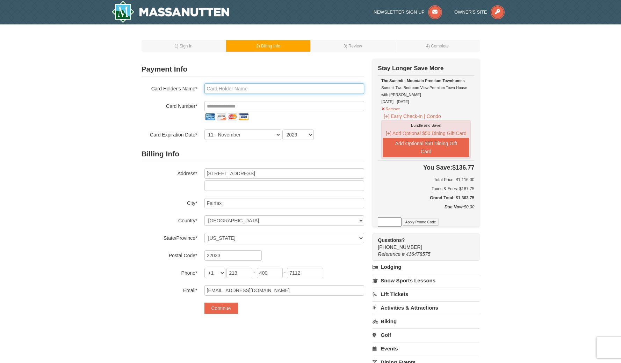
type input "Timothy Mendro"
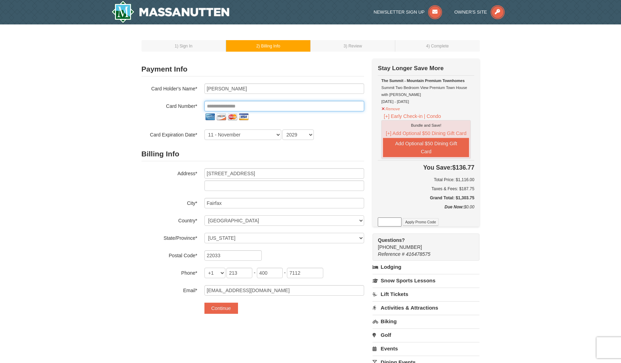
type input "**********"
select select "3"
select select "2030"
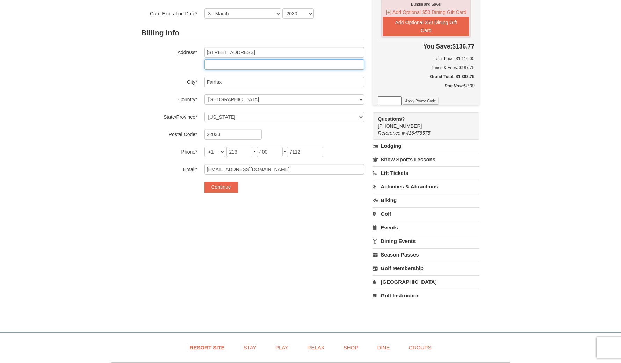
scroll to position [125, 0]
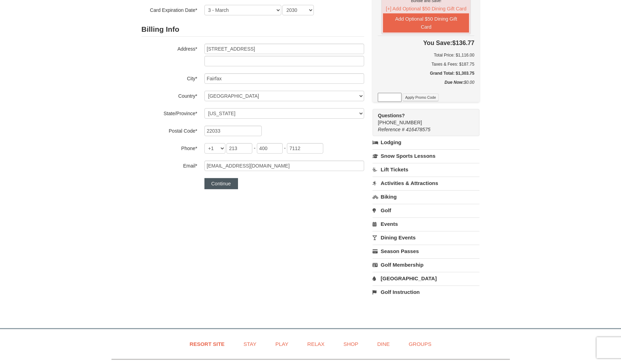
click at [221, 187] on button "Continue" at bounding box center [221, 183] width 34 height 11
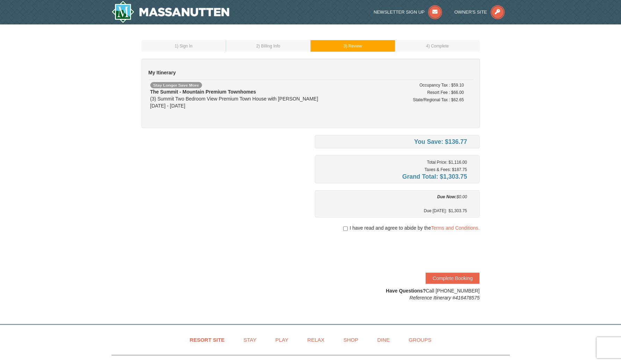
click at [344, 229] on input "checkbox" at bounding box center [345, 229] width 5 height 6
checkbox input "true"
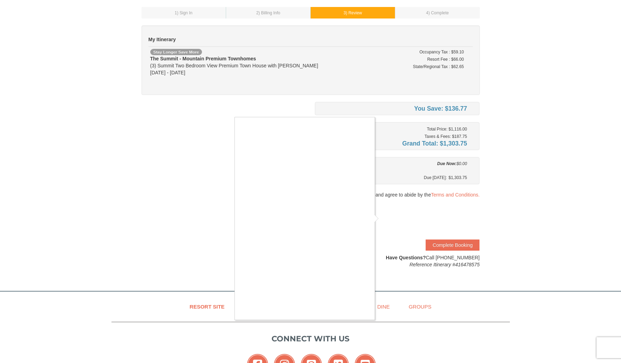
scroll to position [43, 0]
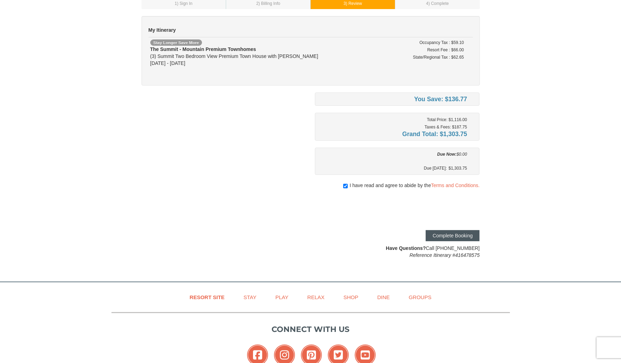
click at [444, 234] on button "Complete Booking" at bounding box center [453, 235] width 54 height 11
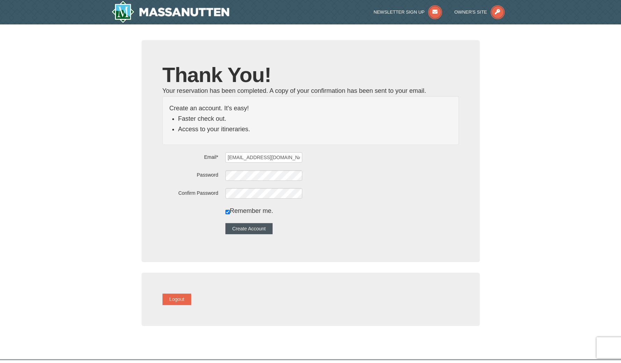
click at [269, 230] on button "Create Account" at bounding box center [249, 228] width 48 height 11
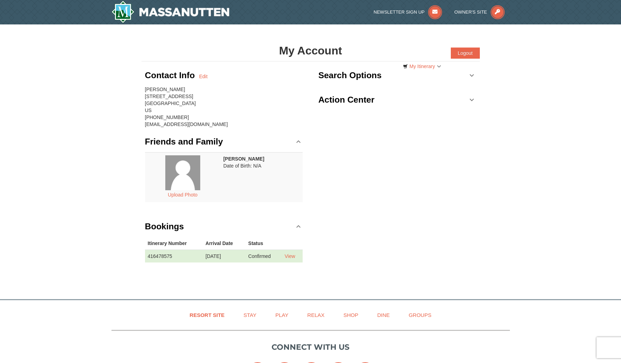
drag, startPoint x: 190, startPoint y: 195, endPoint x: 218, endPoint y: 239, distance: 52.8
click at [212, 227] on div "Contact Info Edit [PERSON_NAME] [STREET_ADDRESS] [GEOGRAPHIC_DATA], VA 22033 US…" at bounding box center [223, 168] width 165 height 215
click at [295, 257] on link "View" at bounding box center [289, 257] width 10 height 6
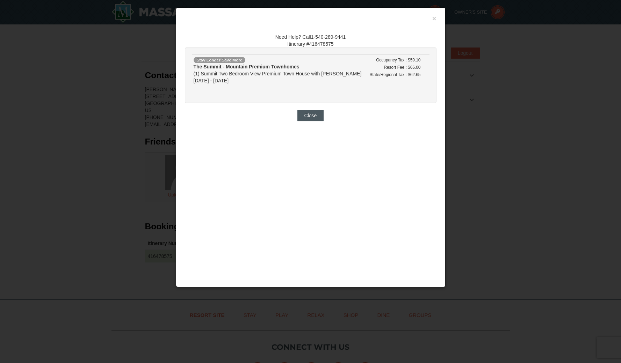
click at [313, 114] on button "Close" at bounding box center [310, 115] width 27 height 11
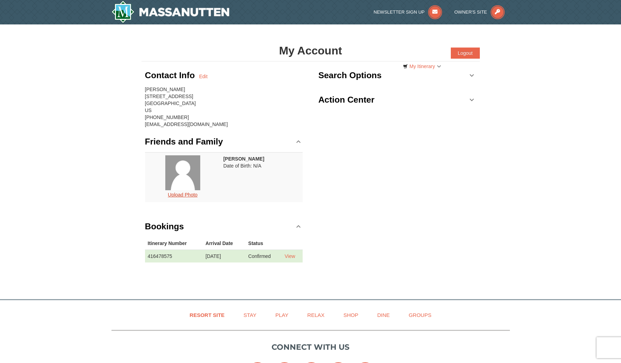
click at [195, 194] on button "Upload Photo" at bounding box center [182, 194] width 37 height 9
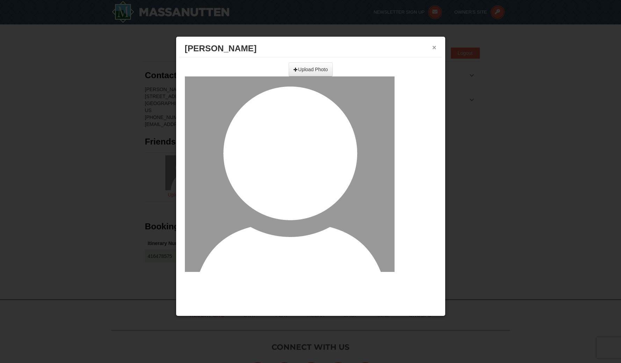
drag, startPoint x: 304, startPoint y: 71, endPoint x: 432, endPoint y: 44, distance: 131.2
click at [432, 44] on div "× [PERSON_NAME] Upload Photo Crop & Save Cancel ERROR! Success! [PERSON_NAME]" at bounding box center [311, 176] width 270 height 280
click at [435, 49] on button "×" at bounding box center [434, 47] width 4 height 7
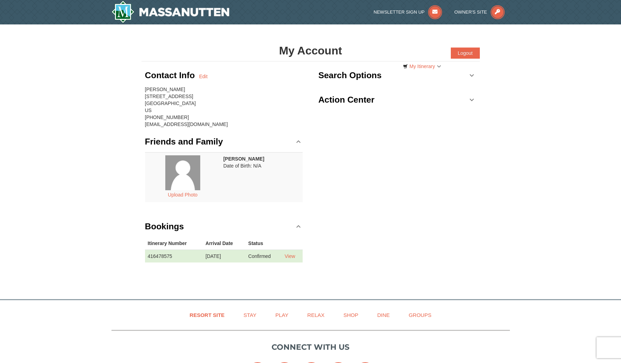
click at [473, 101] on link "Action Center" at bounding box center [397, 99] width 158 height 21
click at [471, 77] on link "Search Options" at bounding box center [397, 75] width 158 height 21
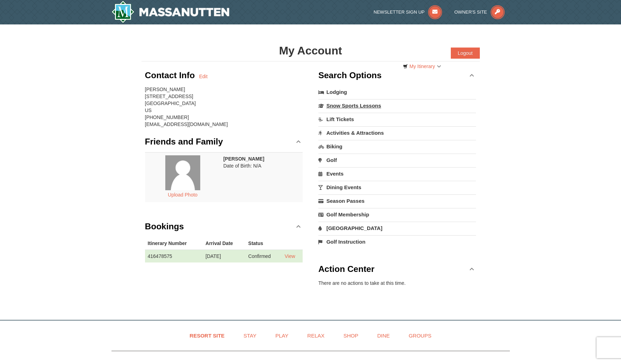
click at [378, 109] on link "Snow Sports Lessons" at bounding box center [397, 105] width 158 height 13
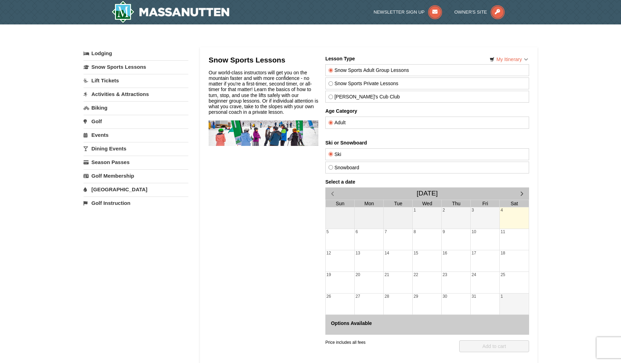
click at [362, 85] on label "Snow Sports Private Lessons" at bounding box center [426, 84] width 197 height 6
click at [333, 85] on input "Snow Sports Private Lessons" at bounding box center [330, 83] width 5 height 5
radio input "true"
click at [361, 123] on label "All Ages" at bounding box center [426, 123] width 197 height 6
click at [333, 123] on input "All Ages" at bounding box center [330, 123] width 5 height 5
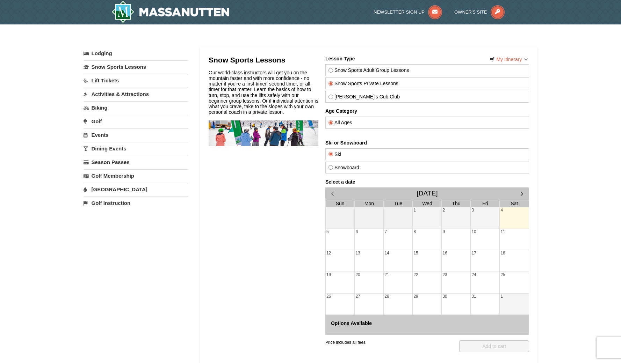
click at [520, 192] on span "button" at bounding box center [521, 193] width 7 height 7
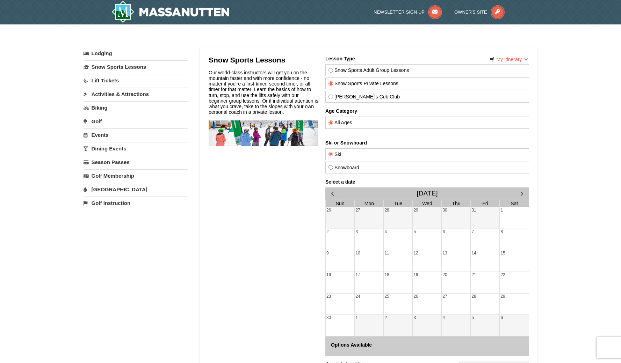
click at [520, 192] on span "button" at bounding box center [521, 193] width 7 height 7
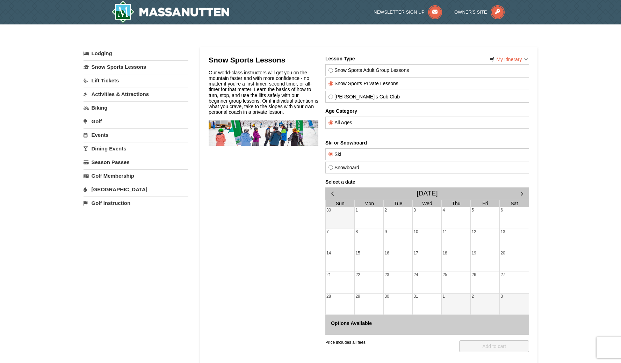
click at [484, 281] on div "26" at bounding box center [484, 282] width 29 height 21
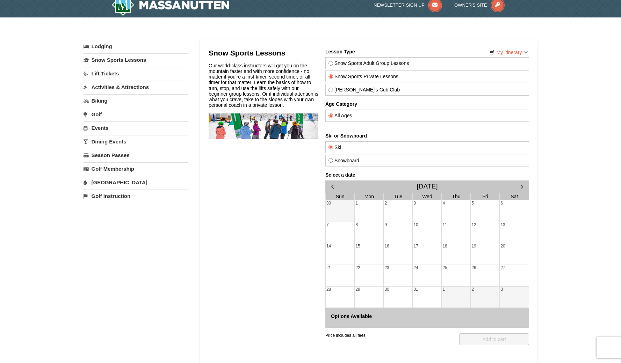
scroll to position [6, 0]
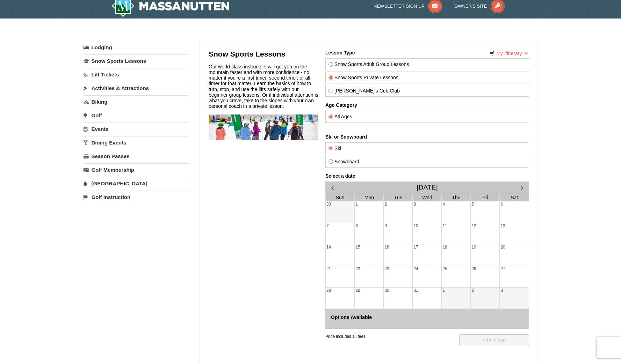
click at [346, 163] on label "Snowboard" at bounding box center [426, 162] width 197 height 6
click at [333, 163] on input "Snowboard" at bounding box center [330, 161] width 5 height 5
radio input "true"
click at [346, 147] on label "Ski" at bounding box center [426, 149] width 197 height 6
click at [333, 147] on input "Ski" at bounding box center [330, 148] width 5 height 5
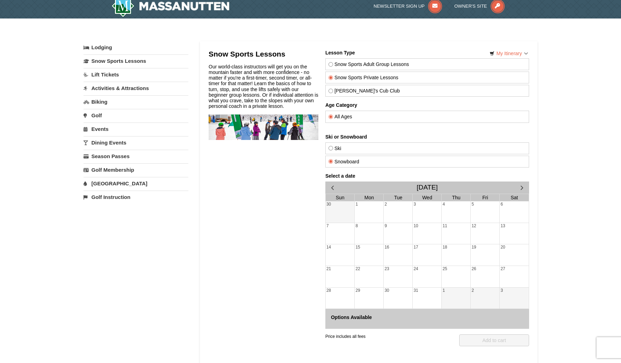
radio input "true"
click at [350, 78] on label "Snow Sports Private Lessons" at bounding box center [426, 78] width 197 height 6
click at [333, 78] on input "Snow Sports Private Lessons" at bounding box center [330, 77] width 5 height 5
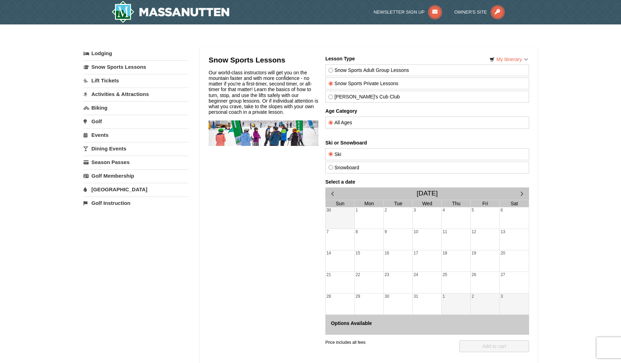
scroll to position [0, 0]
drag, startPoint x: 119, startPoint y: 83, endPoint x: 109, endPoint y: 90, distance: 12.2
click at [117, 83] on link "Lift Tickets" at bounding box center [135, 80] width 105 height 13
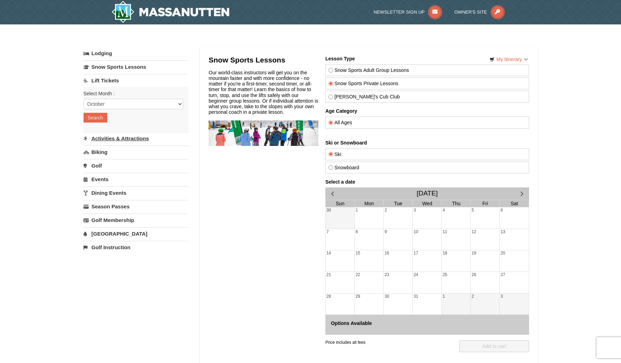
click at [111, 142] on link "Activities & Attractions" at bounding box center [135, 138] width 105 height 13
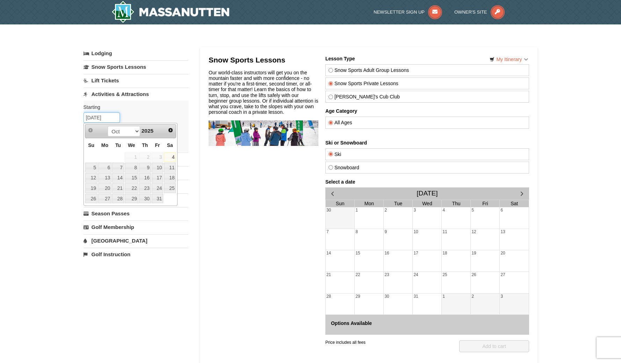
drag, startPoint x: 112, startPoint y: 120, endPoint x: 0, endPoint y: 117, distance: 111.8
click at [0, 117] on div "× Categories My Itinerary Questions? 1-540-289-9441 Lodging Arrival Please form…" at bounding box center [310, 207] width 621 height 366
click at [110, 156] on link "1" at bounding box center [104, 158] width 13 height 10
type input "[DATE]"
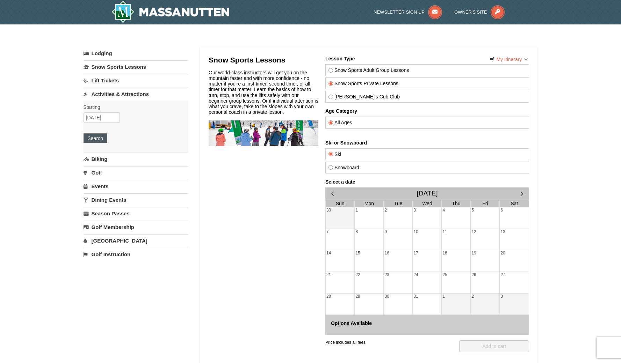
click at [98, 141] on button "Search" at bounding box center [95, 138] width 24 height 10
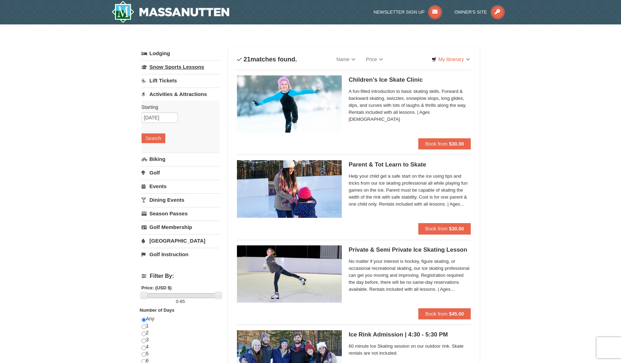
click at [168, 66] on link "Snow Sports Lessons" at bounding box center [180, 66] width 78 height 13
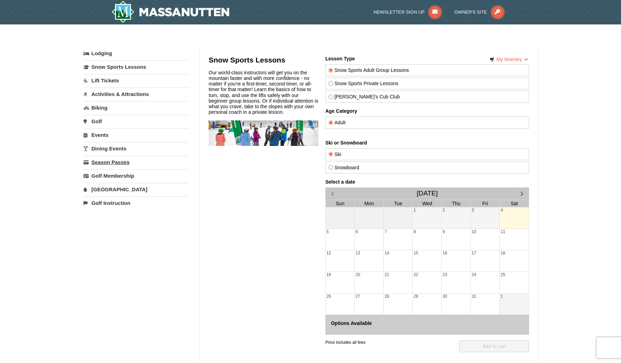
click at [117, 162] on link "Season Passes" at bounding box center [135, 162] width 105 height 13
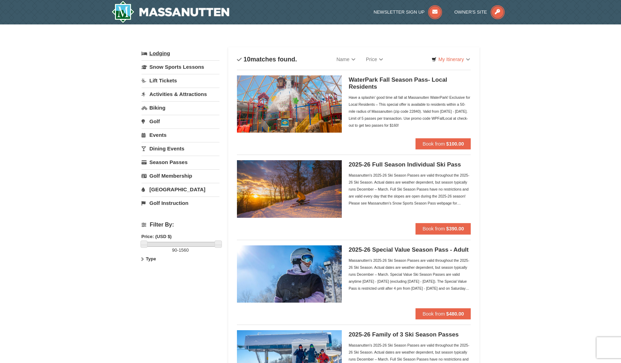
click at [162, 54] on link "Lodging" at bounding box center [180, 53] width 78 height 13
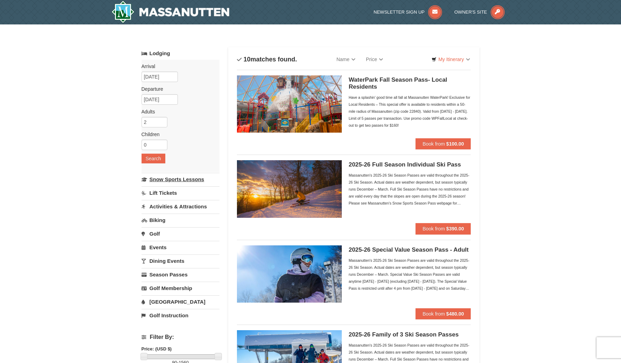
click at [175, 180] on link "Snow Sports Lessons" at bounding box center [180, 179] width 78 height 13
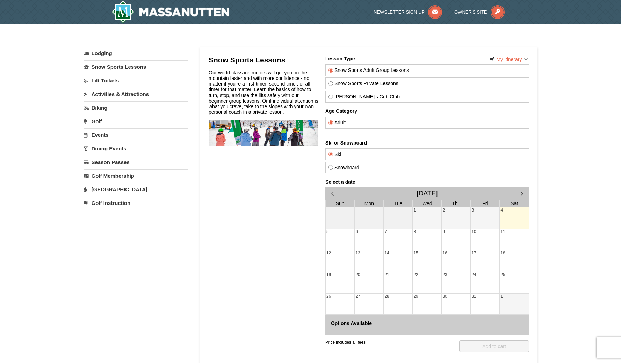
click at [125, 69] on link "Snow Sports Lessons" at bounding box center [135, 66] width 105 height 13
click at [101, 58] on link "Lodging" at bounding box center [135, 53] width 105 height 13
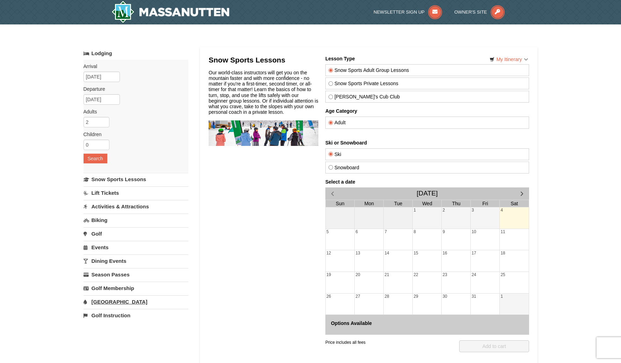
click at [101, 299] on link "[GEOGRAPHIC_DATA]" at bounding box center [135, 302] width 105 height 13
